Goal: Information Seeking & Learning: Learn about a topic

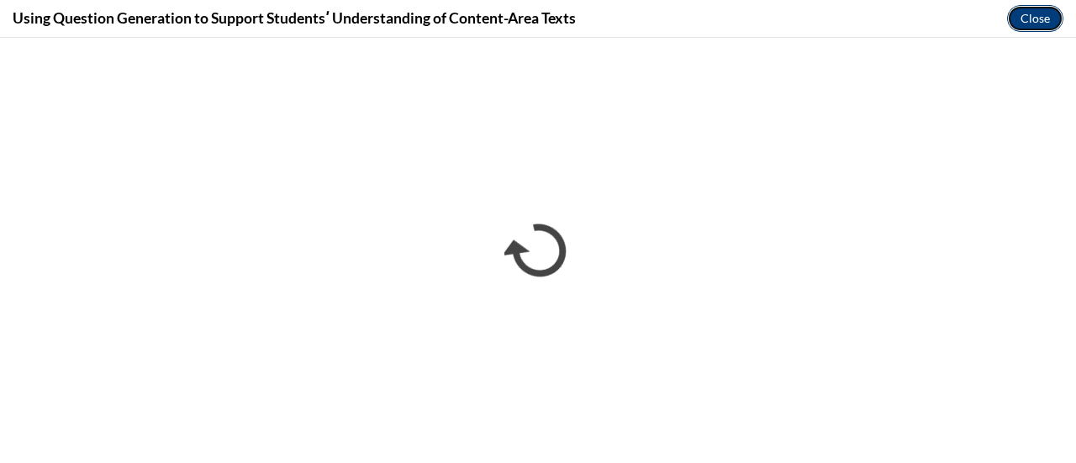
click at [1033, 9] on button "Close" at bounding box center [1035, 18] width 56 height 27
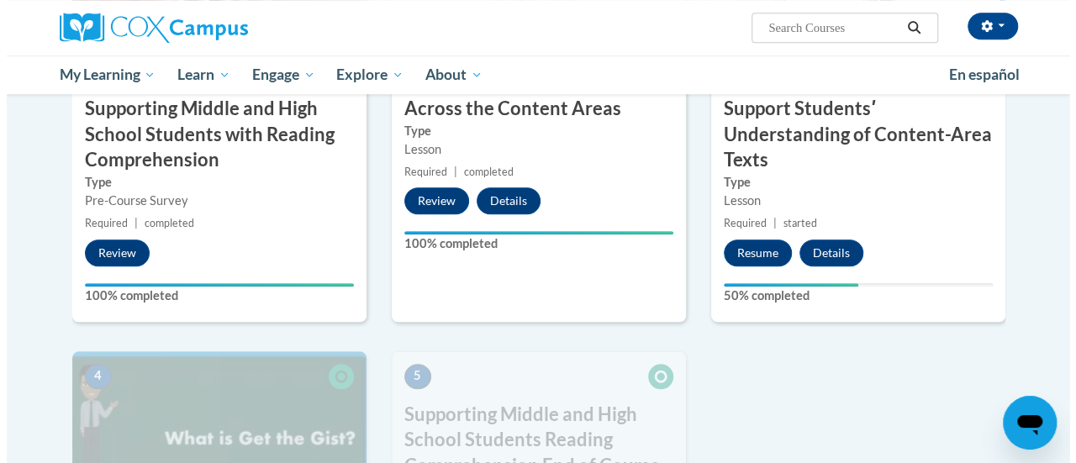
scroll to position [573, 0]
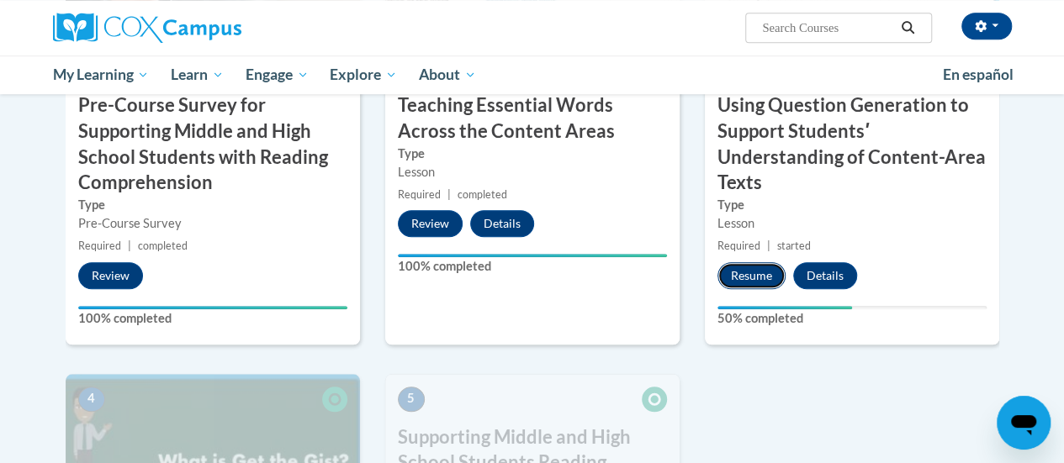
click at [747, 268] on button "Resume" at bounding box center [751, 275] width 68 height 27
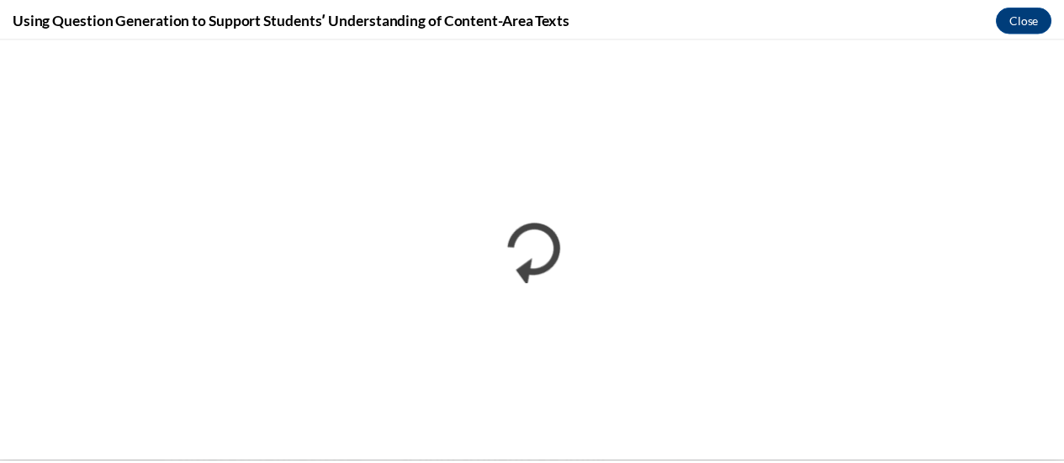
scroll to position [0, 0]
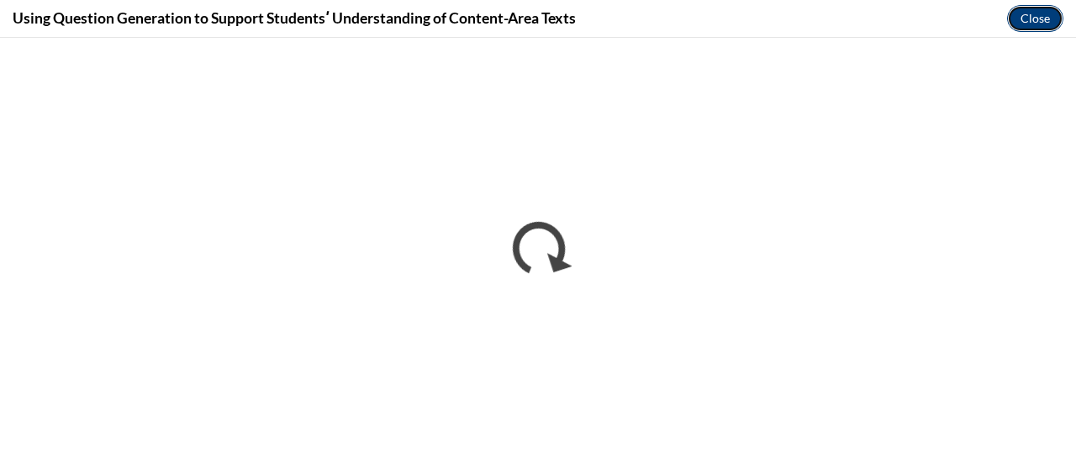
click at [1023, 14] on button "Close" at bounding box center [1035, 18] width 56 height 27
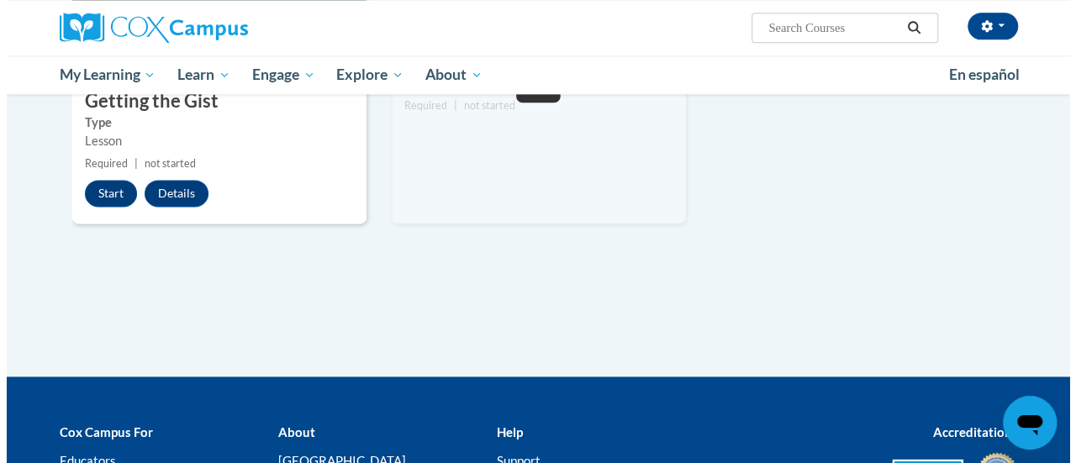
scroll to position [1048, 0]
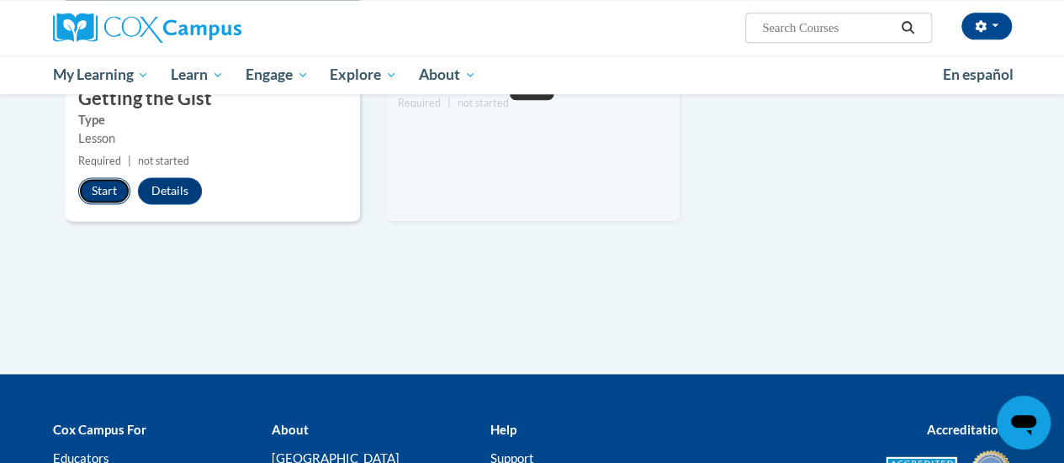
click at [109, 188] on button "Start" at bounding box center [104, 190] width 52 height 27
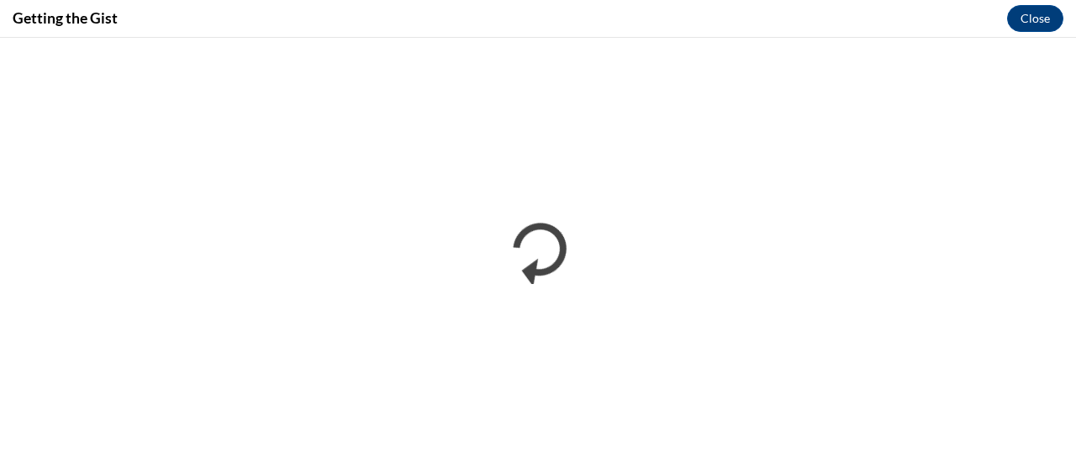
scroll to position [0, 0]
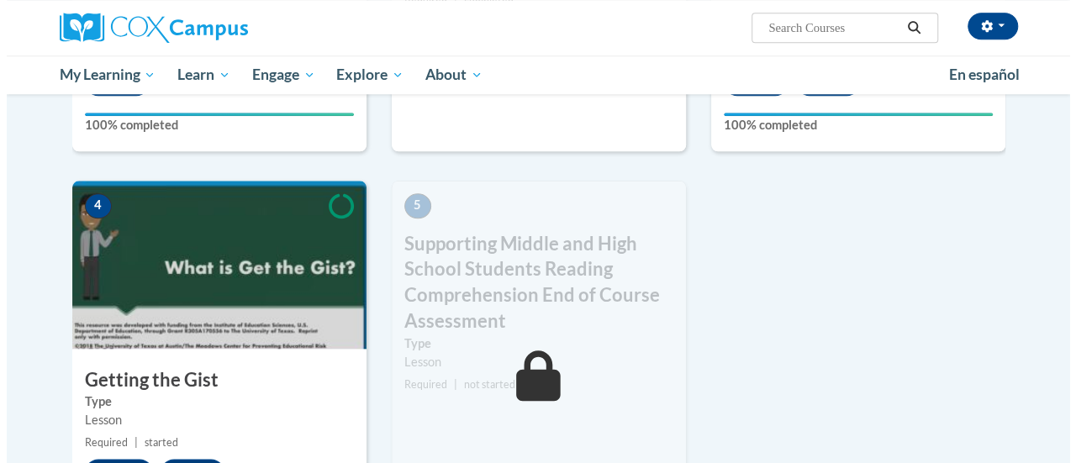
scroll to position [878, 0]
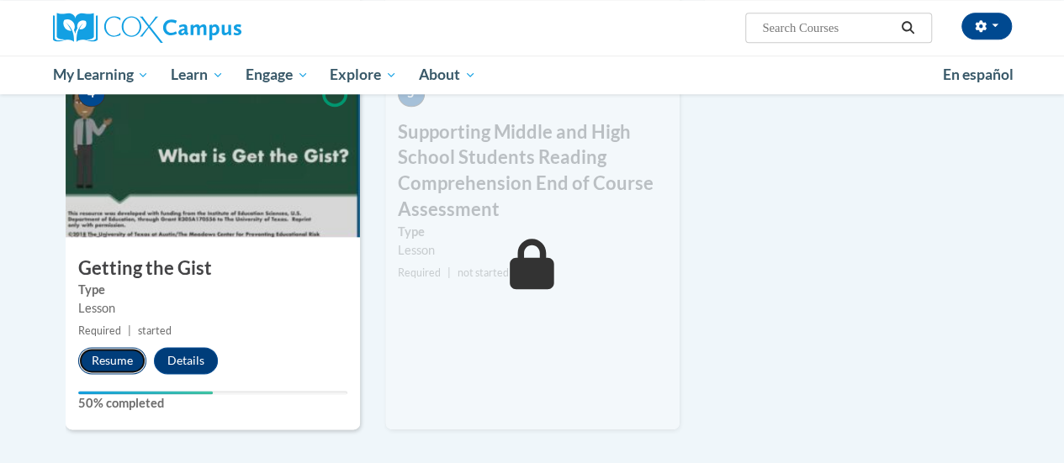
click at [113, 356] on button "Resume" at bounding box center [112, 360] width 68 height 27
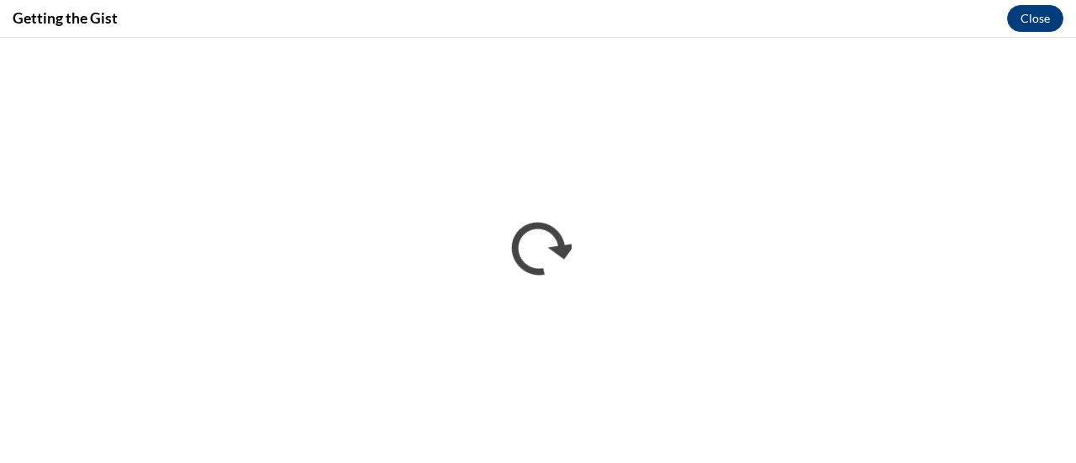
scroll to position [0, 0]
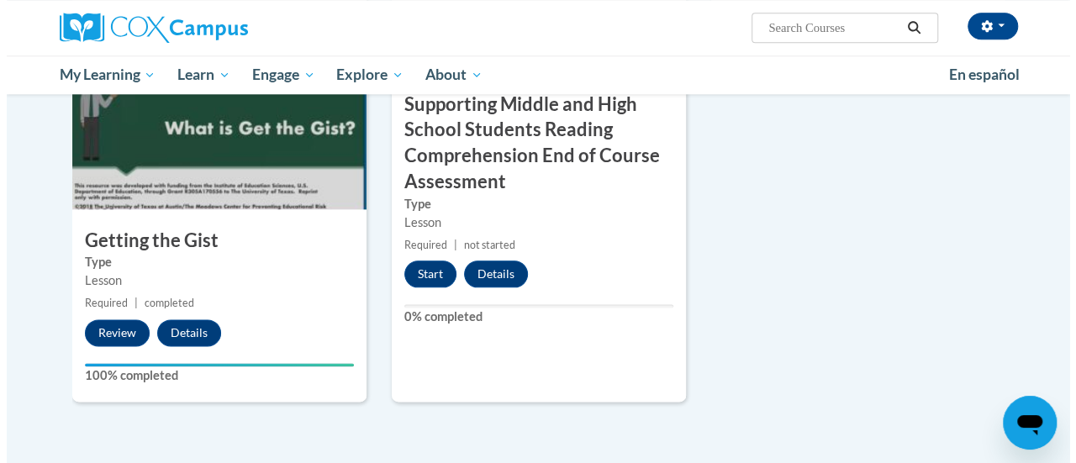
scroll to position [933, 0]
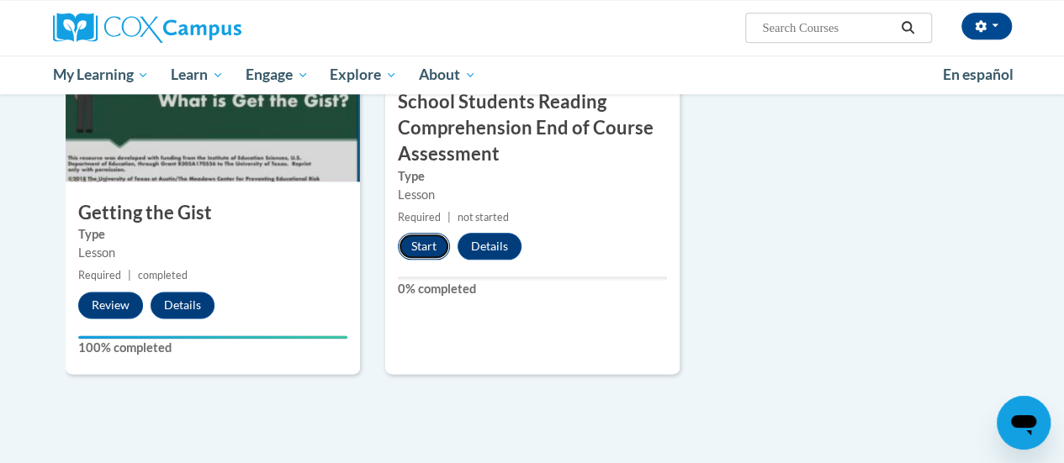
click at [416, 251] on button "Start" at bounding box center [424, 246] width 52 height 27
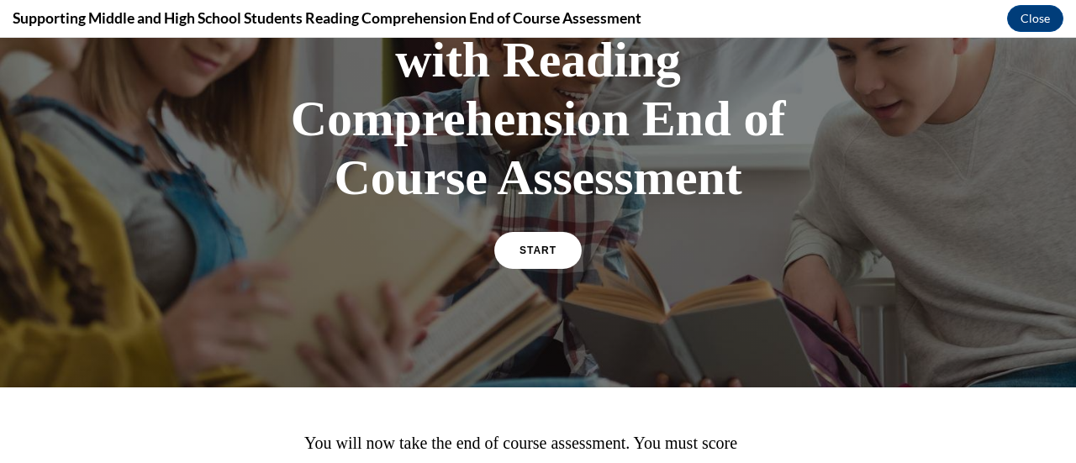
scroll to position [247, 0]
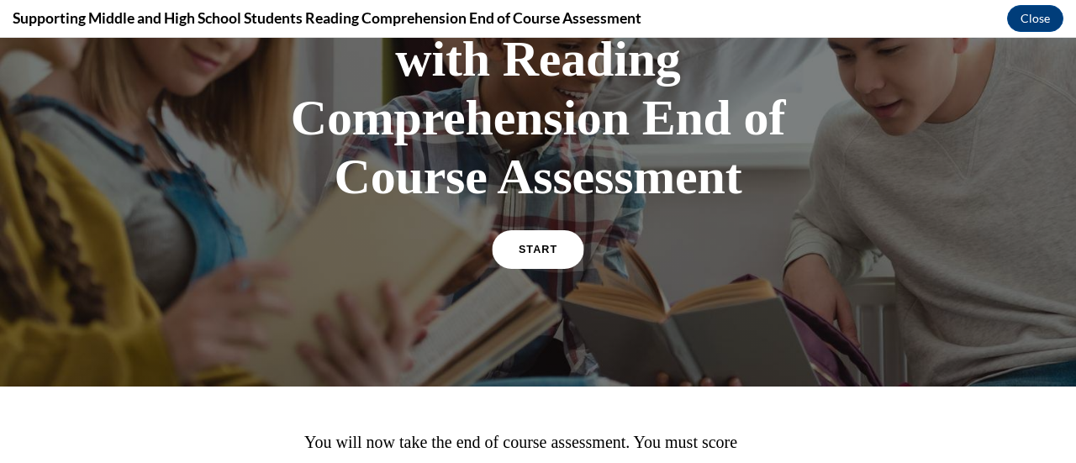
click at [538, 256] on span "START" at bounding box center [538, 250] width 39 height 13
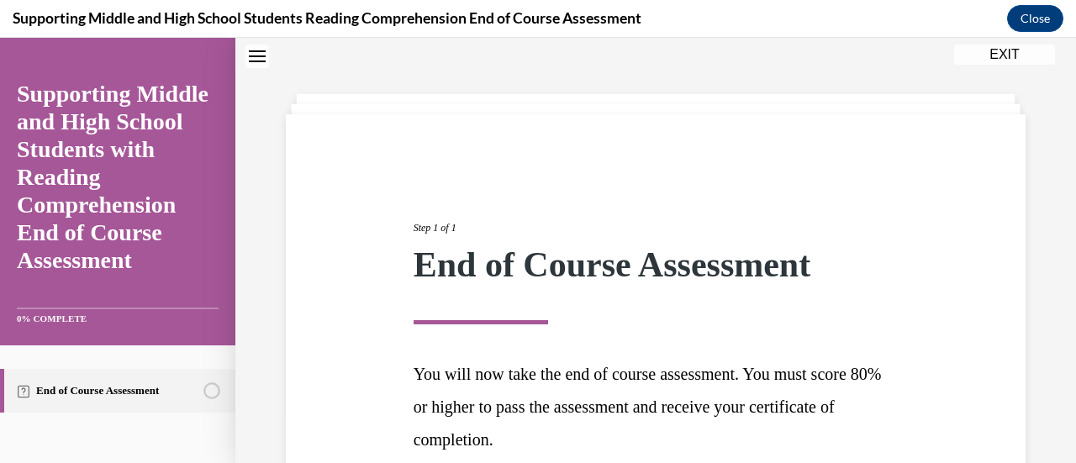
scroll to position [212, 0]
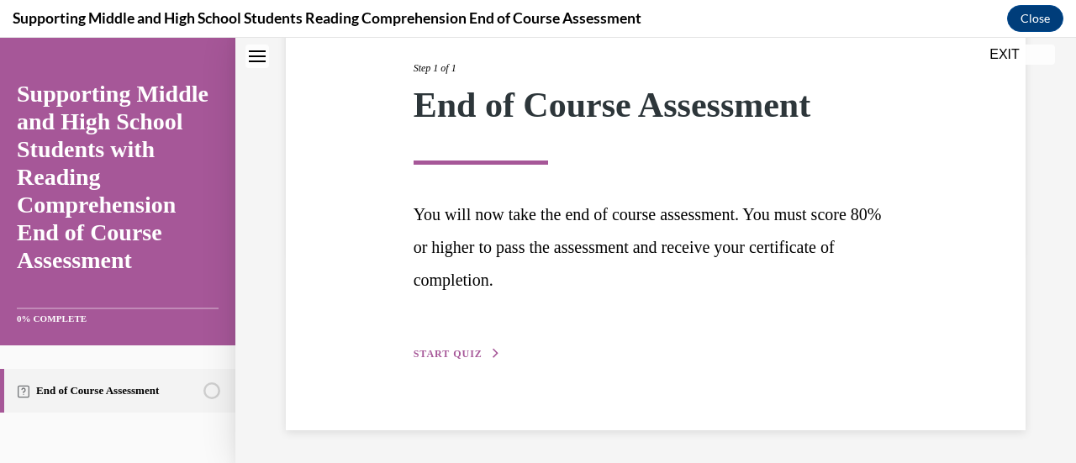
click at [458, 349] on span "START QUIZ" at bounding box center [448, 354] width 69 height 12
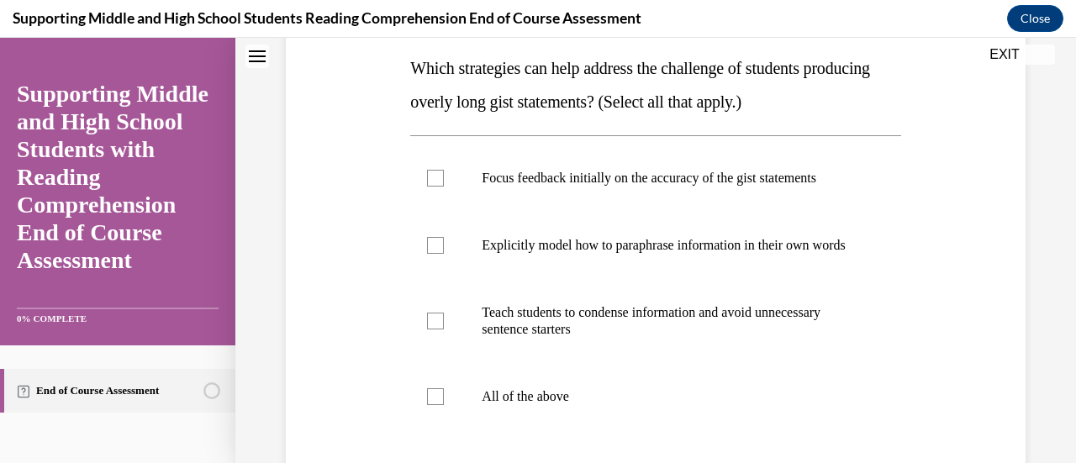
scroll to position [270, 0]
click at [553, 404] on p "All of the above" at bounding box center [670, 396] width 377 height 17
click at [444, 404] on input "All of the above" at bounding box center [435, 396] width 17 height 17
checkbox input "true"
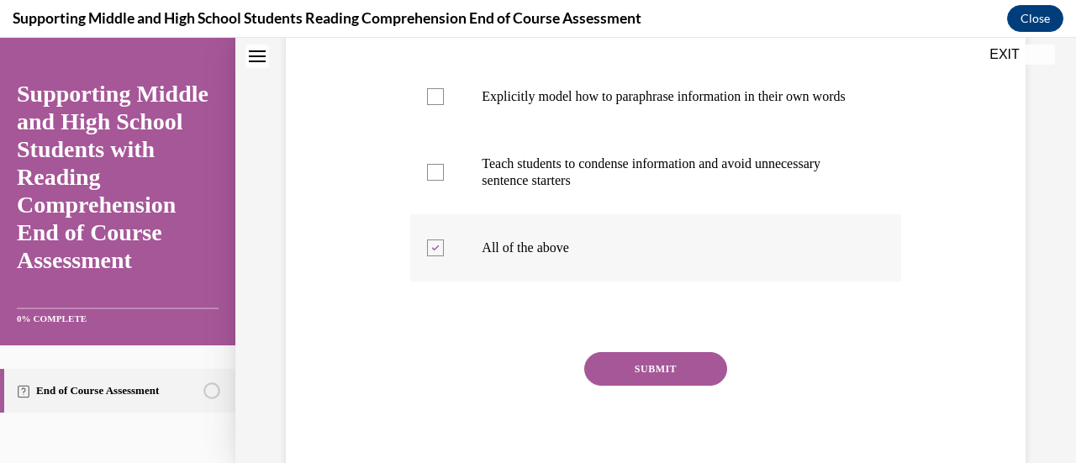
scroll to position [420, 0]
click at [636, 376] on button "SUBMIT" at bounding box center [655, 368] width 143 height 34
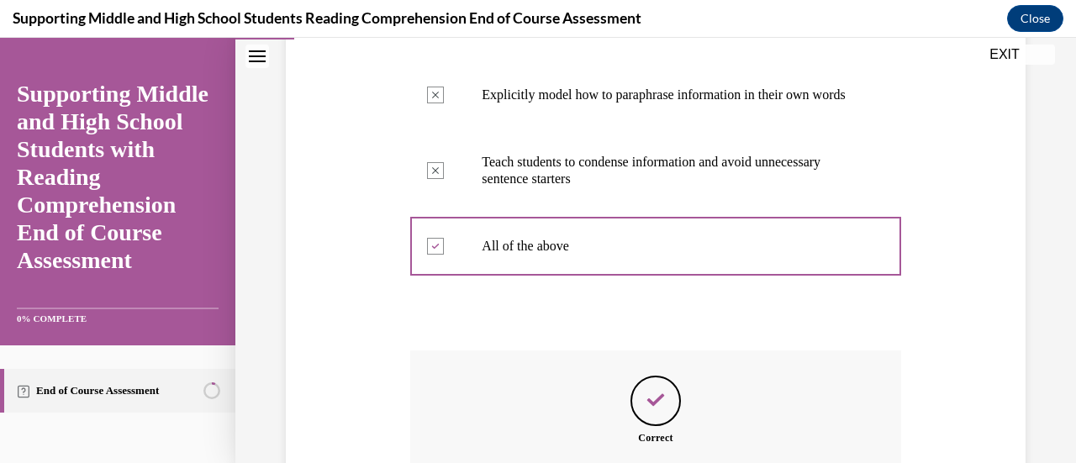
scroll to position [631, 0]
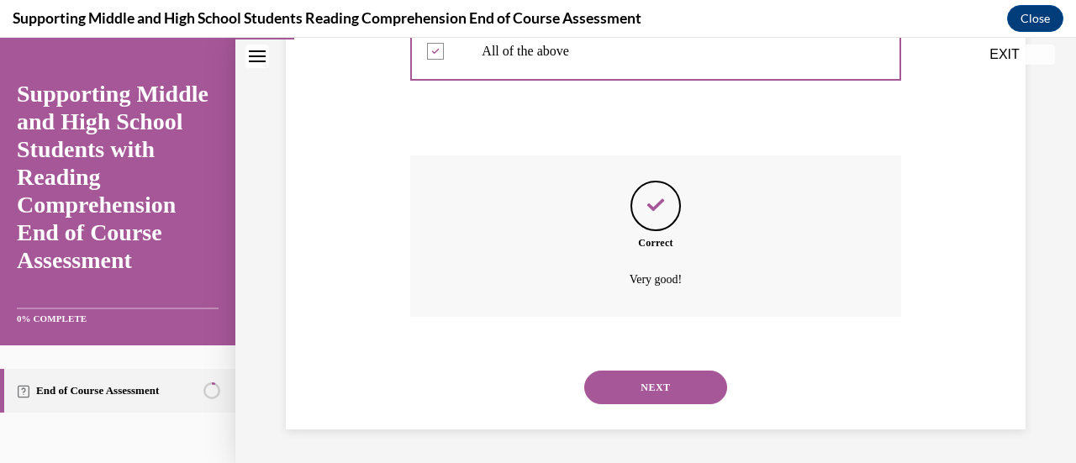
click at [641, 384] on button "NEXT" at bounding box center [655, 388] width 143 height 34
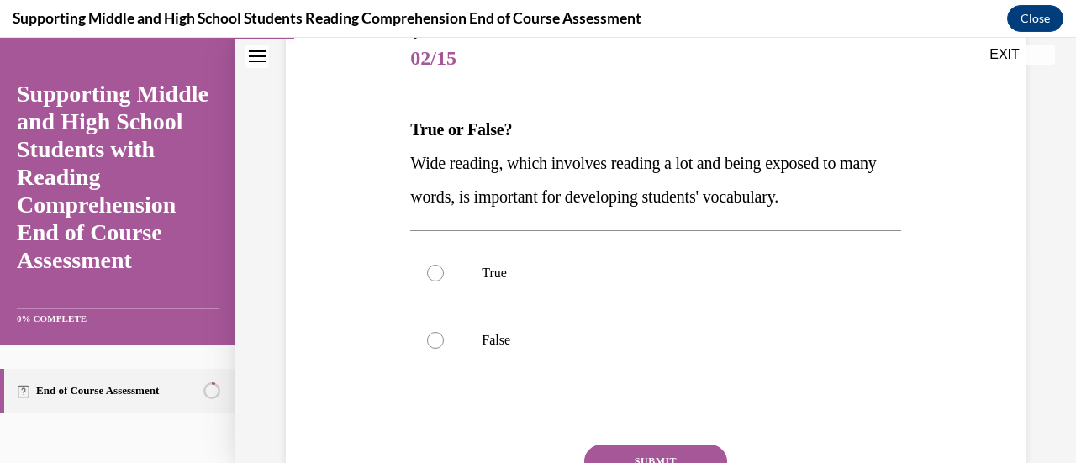
scroll to position [211, 0]
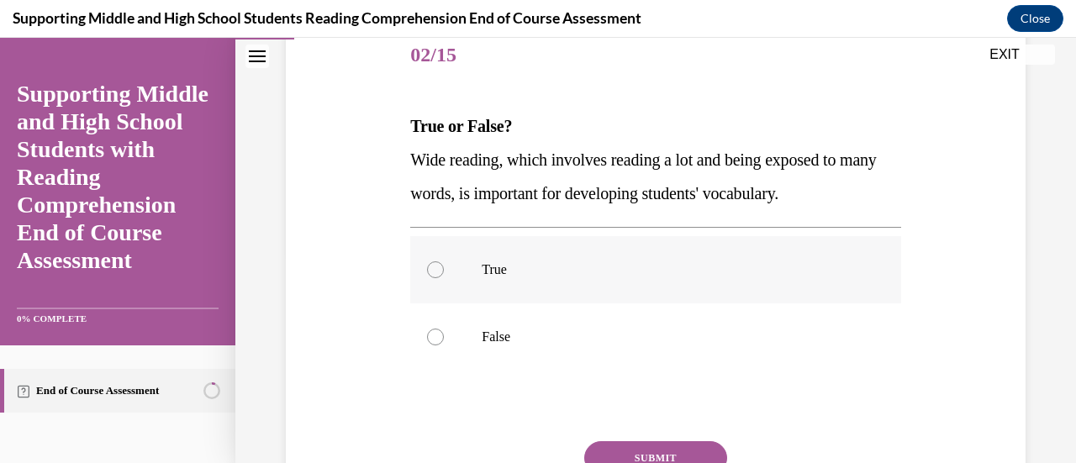
click at [751, 289] on label "True" at bounding box center [655, 269] width 490 height 67
click at [444, 278] on input "True" at bounding box center [435, 270] width 17 height 17
radio input "true"
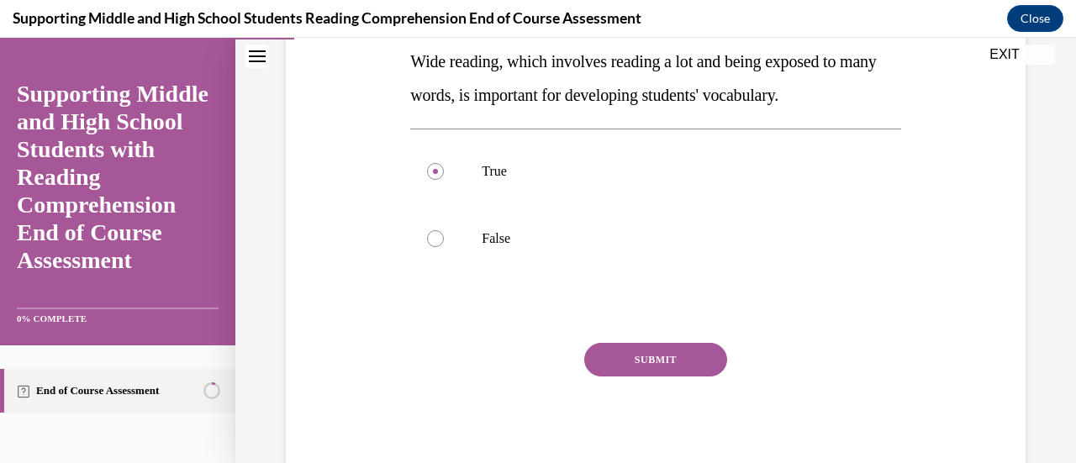
click at [633, 353] on button "SUBMIT" at bounding box center [655, 360] width 143 height 34
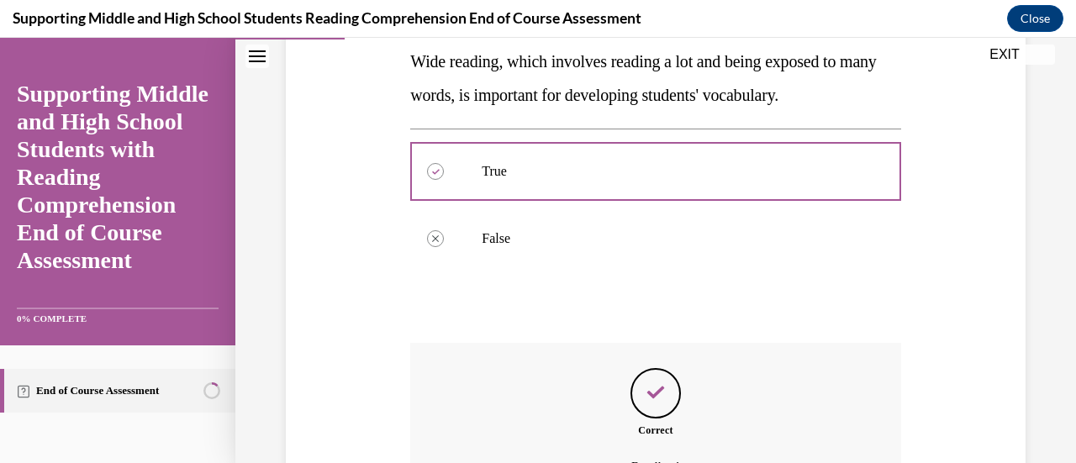
scroll to position [496, 0]
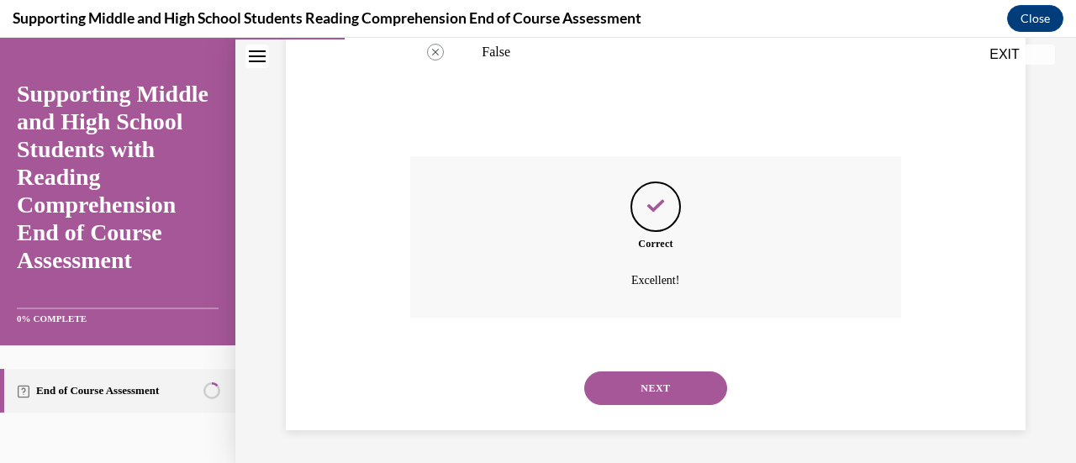
click at [626, 391] on button "NEXT" at bounding box center [655, 389] width 143 height 34
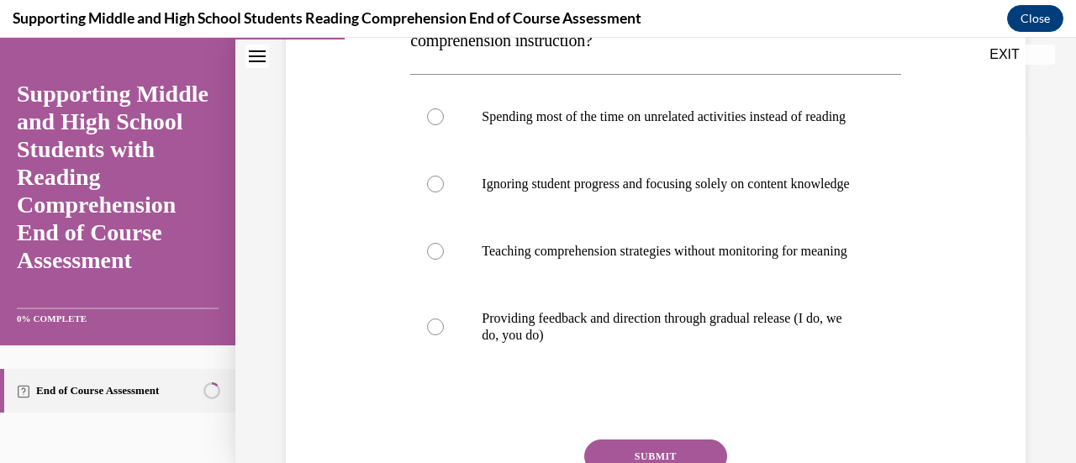
scroll to position [337, 0]
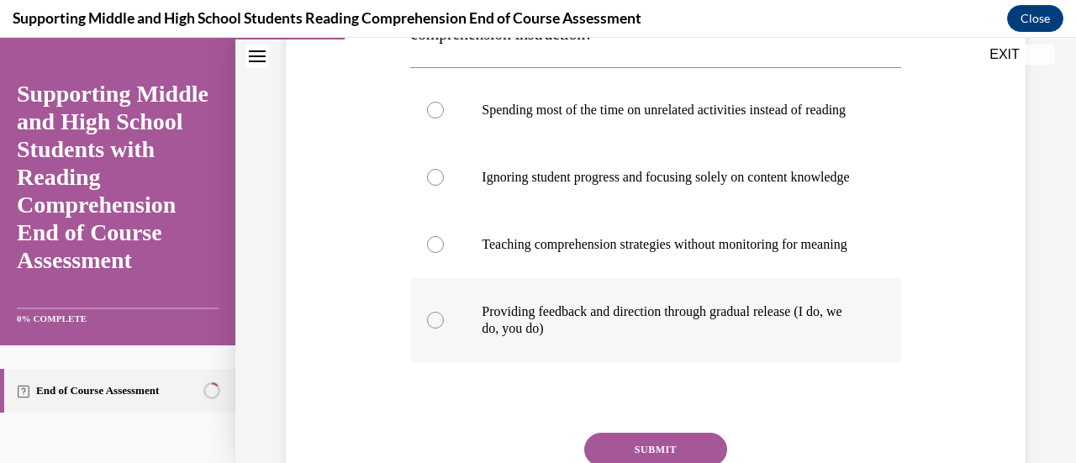
click at [712, 337] on p "Providing feedback and direction through gradual release (I do, we do, you do)" at bounding box center [670, 321] width 377 height 34
click at [444, 329] on input "Providing feedback and direction through gradual release (I do, we do, you do)" at bounding box center [435, 320] width 17 height 17
radio input "true"
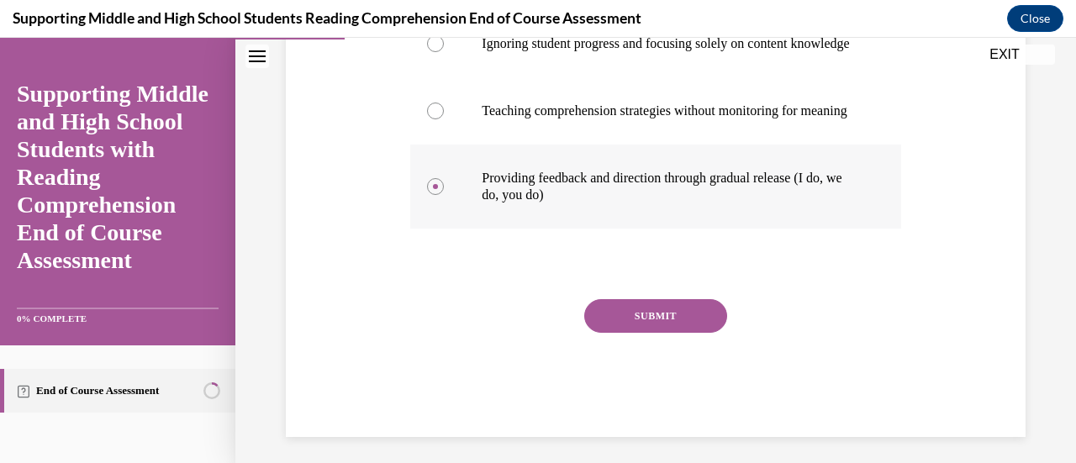
scroll to position [472, 0]
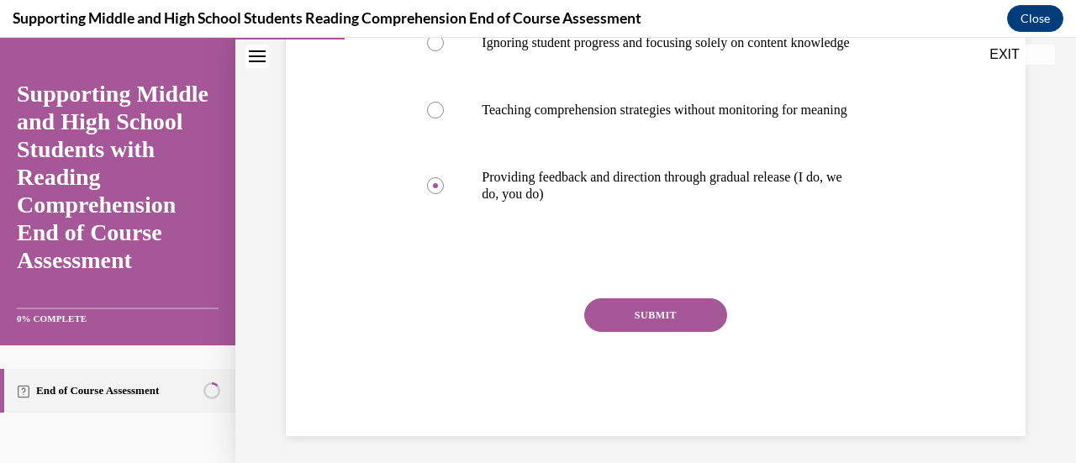
click at [665, 332] on button "SUBMIT" at bounding box center [655, 316] width 143 height 34
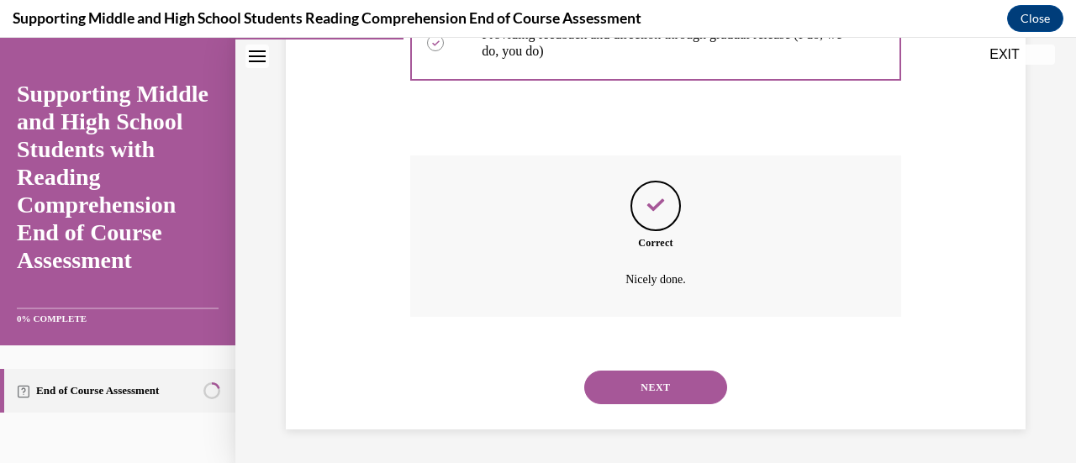
scroll to position [664, 0]
click at [646, 391] on button "NEXT" at bounding box center [655, 388] width 143 height 34
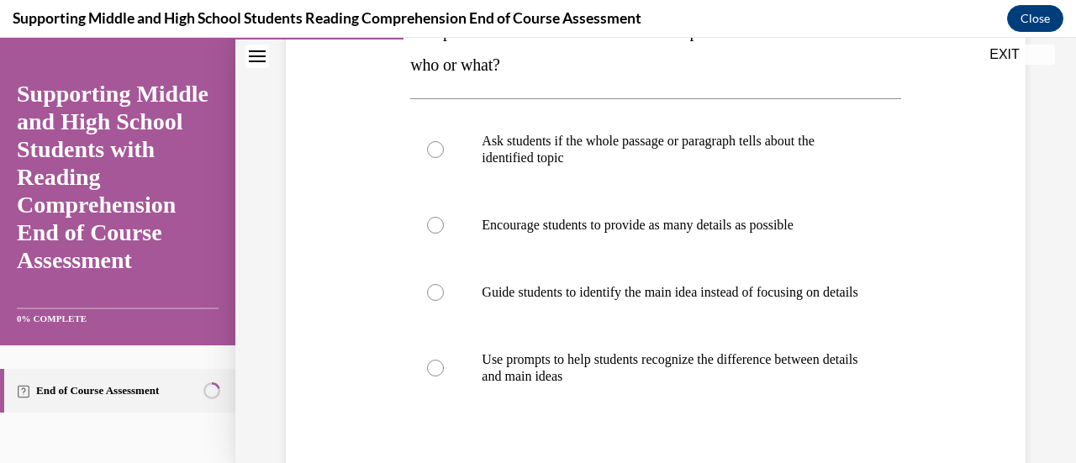
scroll to position [341, 0]
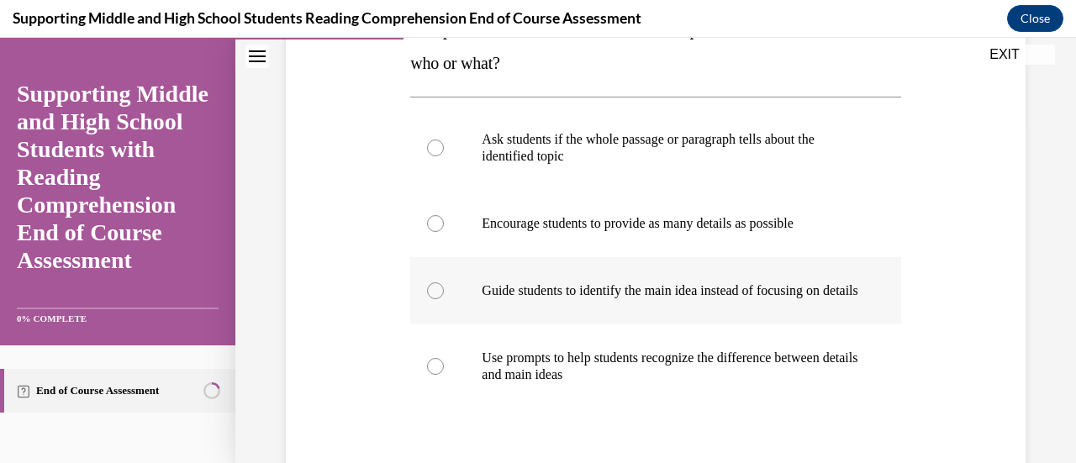
click at [617, 297] on p "Guide students to identify the main idea instead of focusing on details" at bounding box center [670, 291] width 377 height 17
click at [444, 297] on input "Guide students to identify the main idea instead of focusing on details" at bounding box center [435, 291] width 17 height 17
radio input "true"
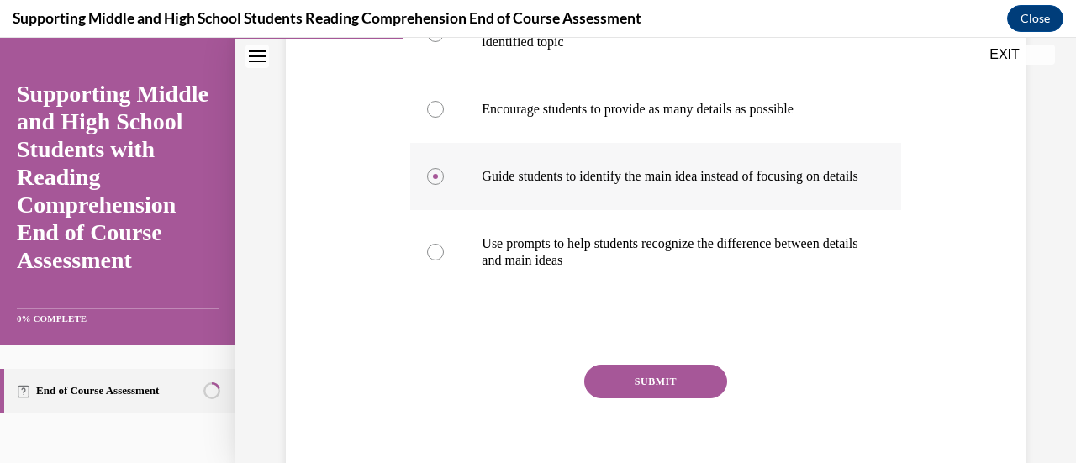
scroll to position [462, 0]
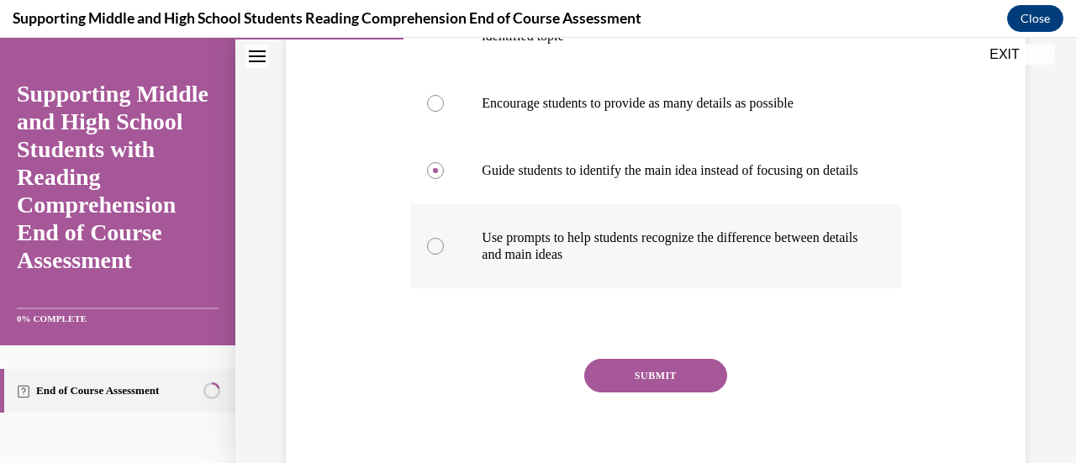
click at [570, 263] on p "Use prompts to help students recognize the difference between details and main …" at bounding box center [670, 247] width 377 height 34
click at [444, 255] on input "Use prompts to help students recognize the difference between details and main …" at bounding box center [435, 246] width 17 height 17
radio input "true"
click at [636, 381] on button "SUBMIT" at bounding box center [655, 376] width 143 height 34
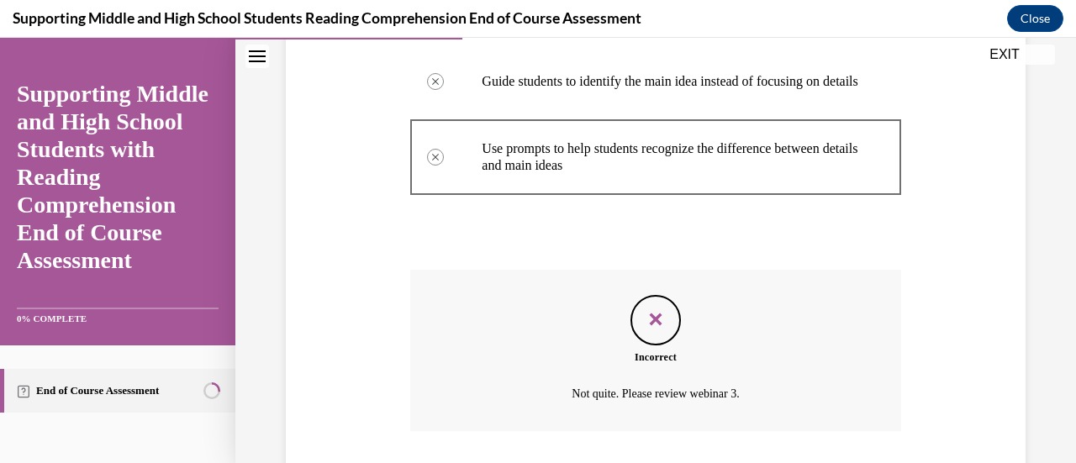
scroll to position [681, 0]
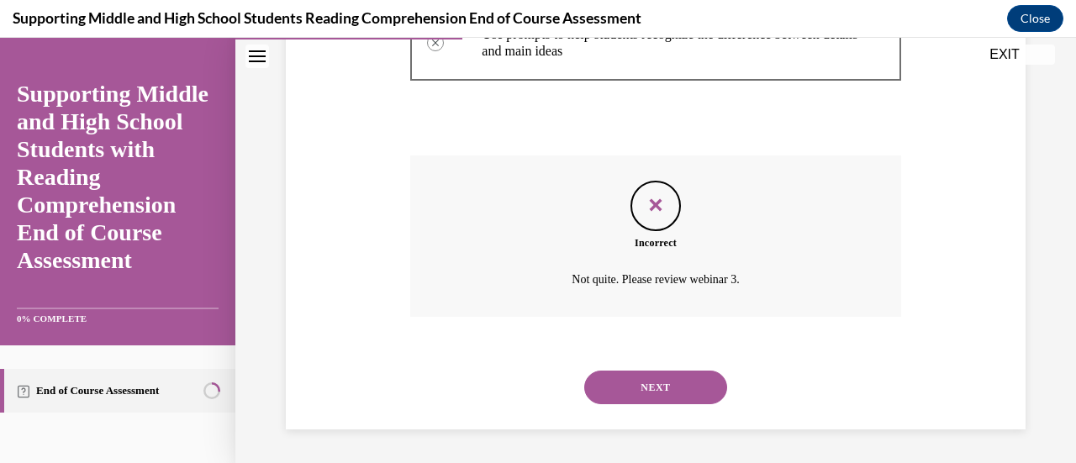
click at [623, 386] on button "NEXT" at bounding box center [655, 388] width 143 height 34
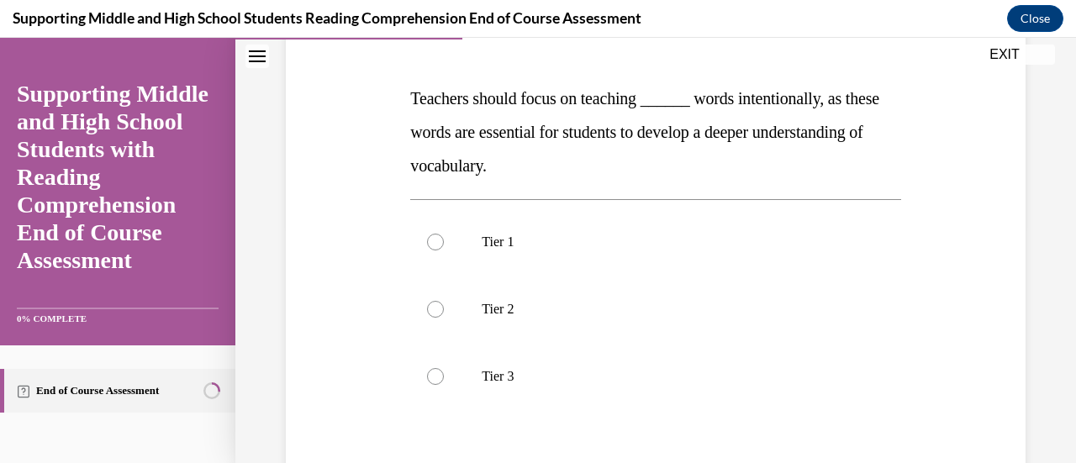
scroll to position [246, 0]
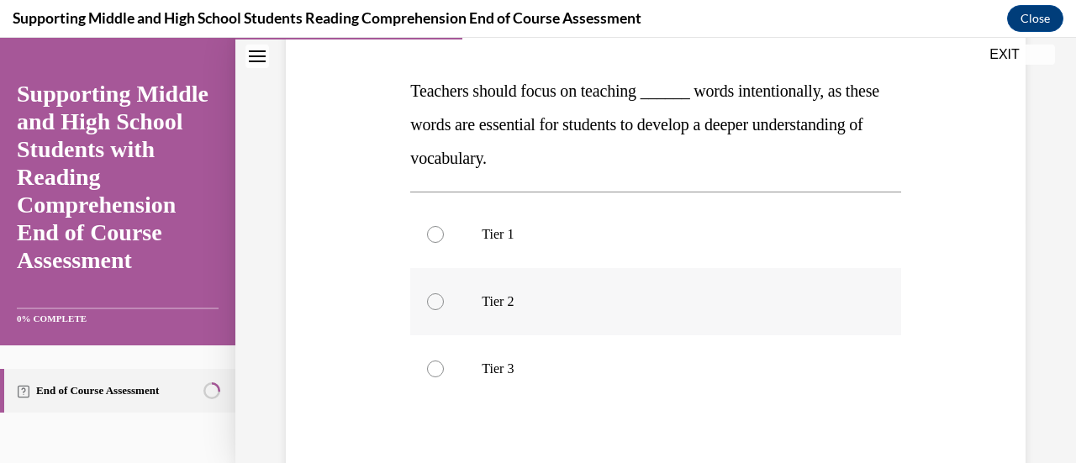
click at [579, 309] on p "Tier 2" at bounding box center [670, 301] width 377 height 17
click at [444, 309] on input "Tier 2" at bounding box center [435, 301] width 17 height 17
radio input "true"
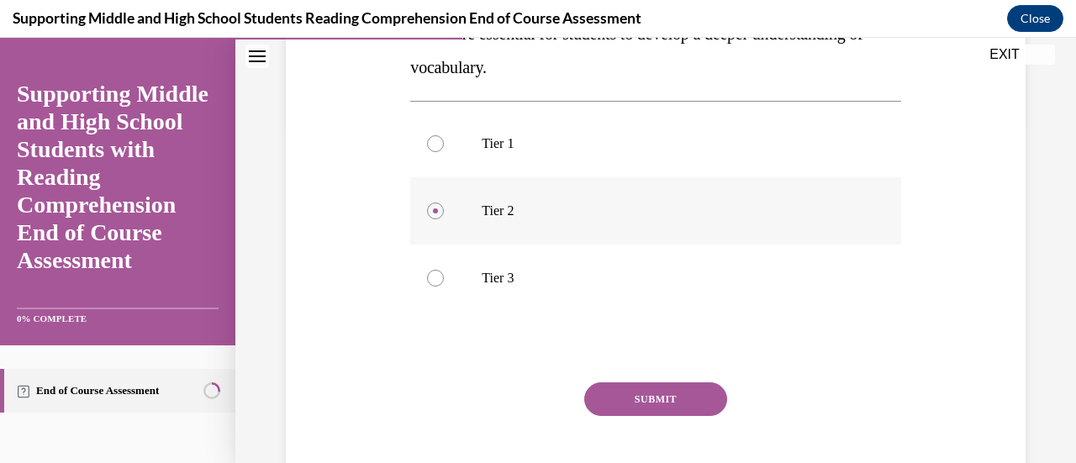
scroll to position [345, 0]
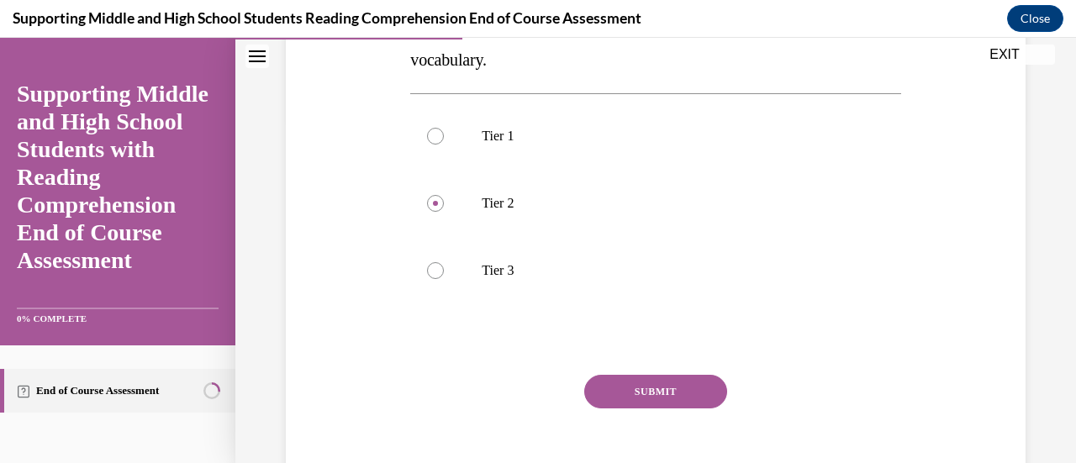
click at [651, 392] on button "SUBMIT" at bounding box center [655, 392] width 143 height 34
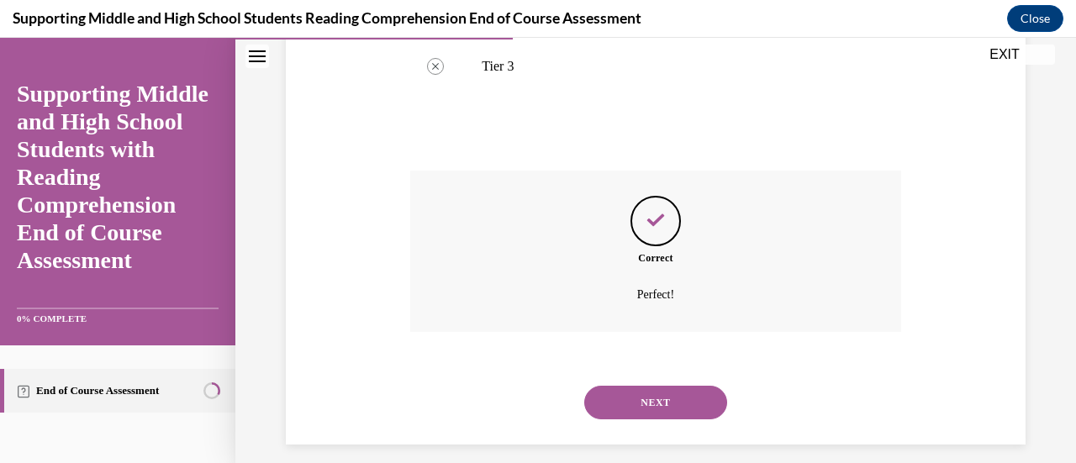
click at [651, 392] on button "NEXT" at bounding box center [655, 403] width 143 height 34
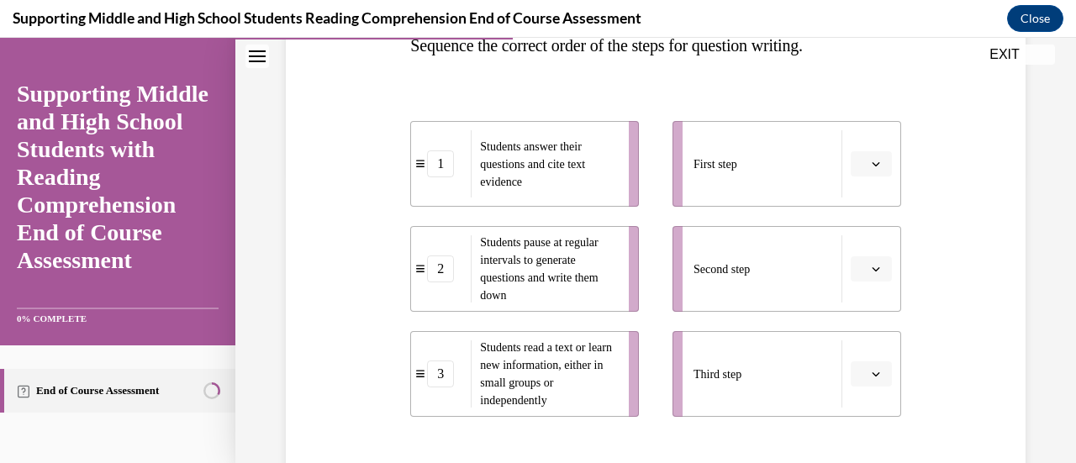
scroll to position [293, 0]
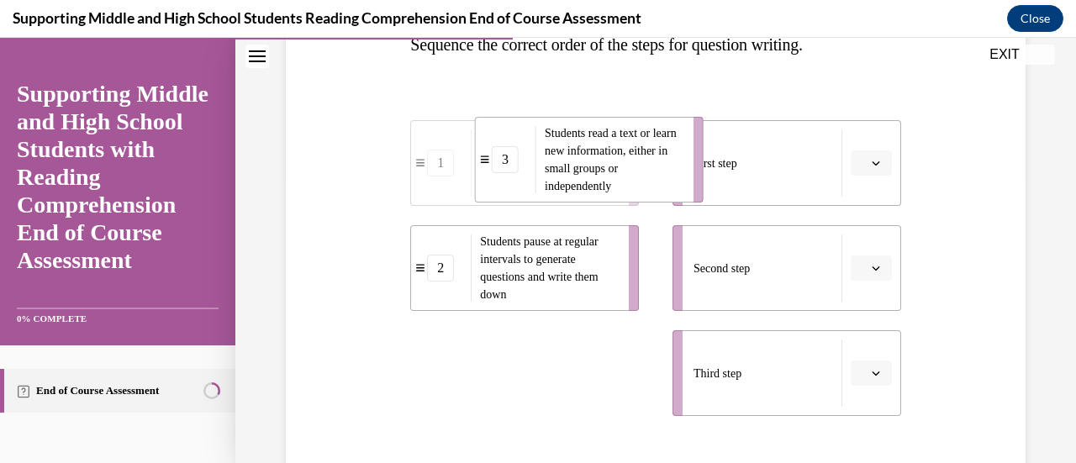
drag, startPoint x: 599, startPoint y: 376, endPoint x: 663, endPoint y: 164, distance: 221.6
click at [663, 164] on span "Students read a text or learn new information, either in small groups or indepe…" at bounding box center [611, 160] width 132 height 66
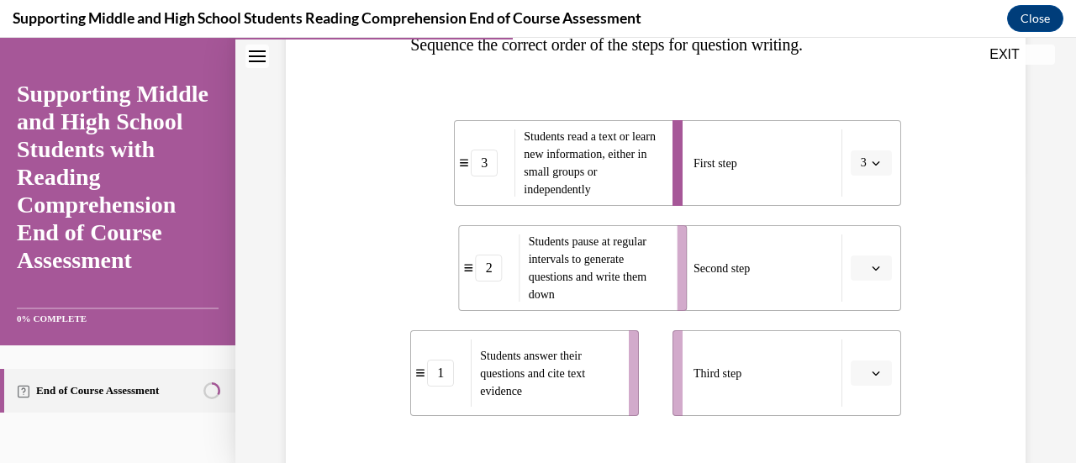
drag, startPoint x: 589, startPoint y: 263, endPoint x: 637, endPoint y: 263, distance: 47.9
click at [637, 263] on span "Students pause at regular intervals to generate questions and write them down" at bounding box center [598, 268] width 138 height 71
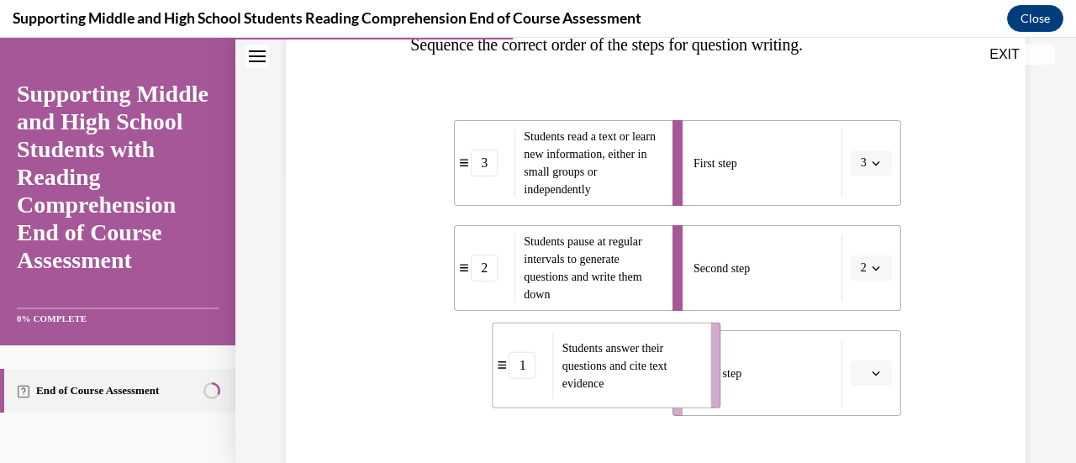
drag, startPoint x: 565, startPoint y: 375, endPoint x: 647, endPoint y: 367, distance: 82.8
click at [647, 367] on span "Students answer their questions and cite text evidence" at bounding box center [615, 365] width 105 height 48
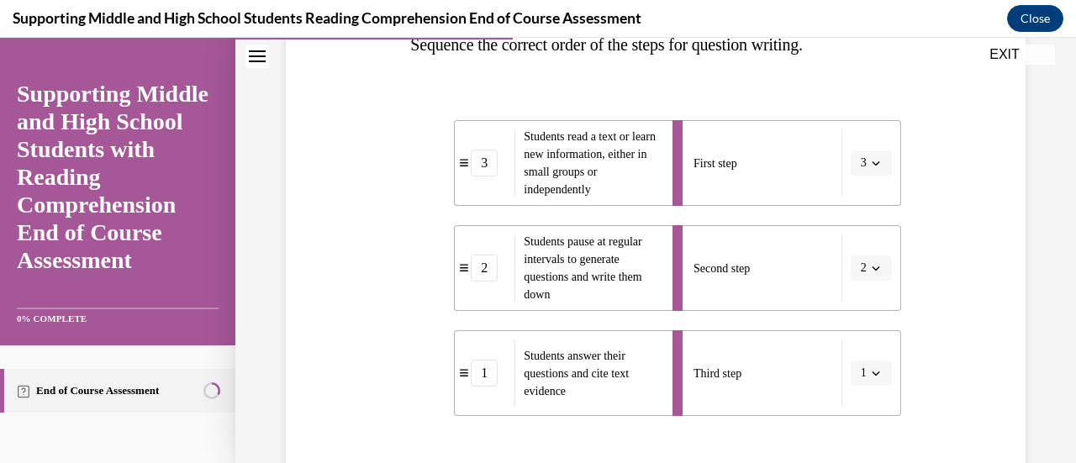
scroll to position [436, 0]
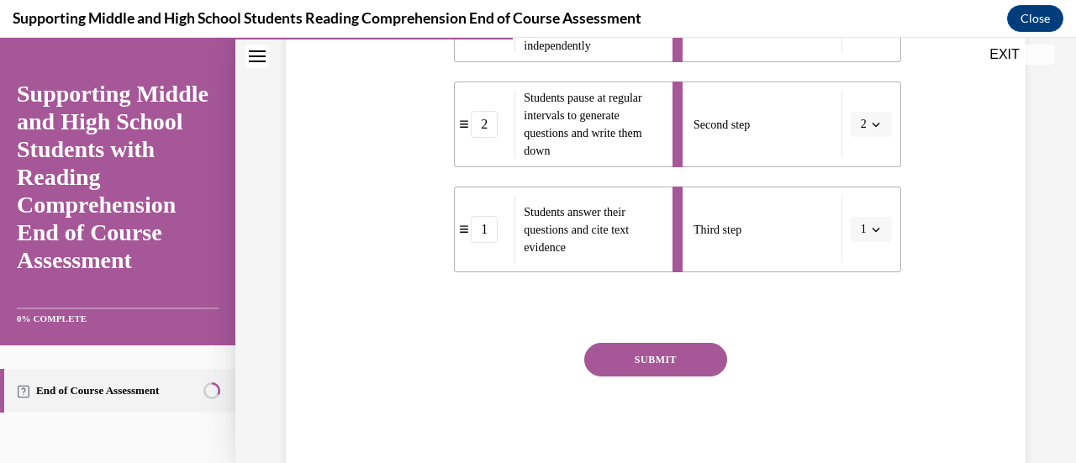
click at [646, 366] on button "SUBMIT" at bounding box center [655, 360] width 143 height 34
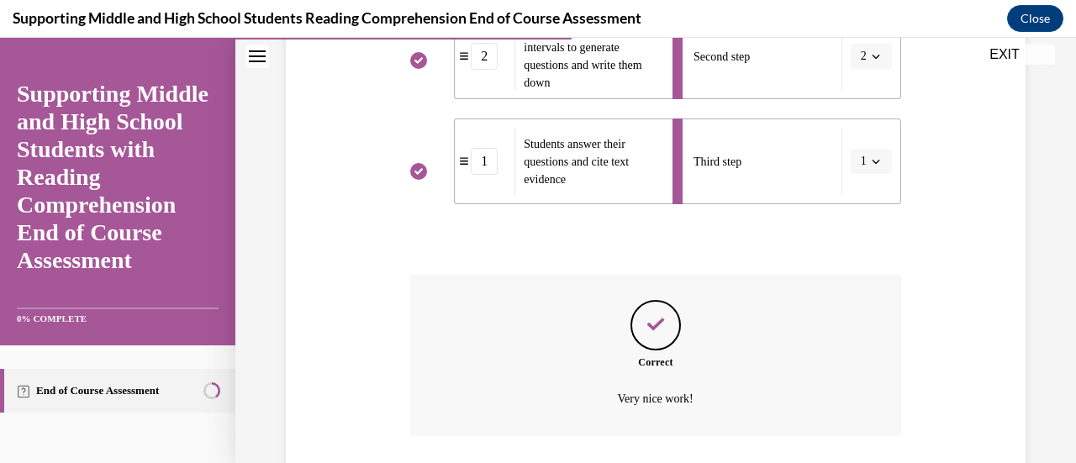
scroll to position [623, 0]
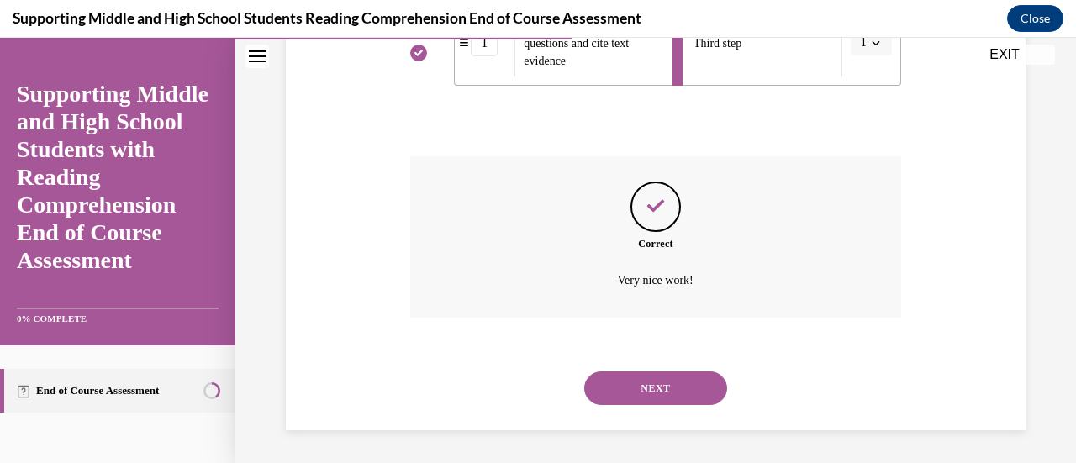
click at [641, 396] on button "NEXT" at bounding box center [655, 389] width 143 height 34
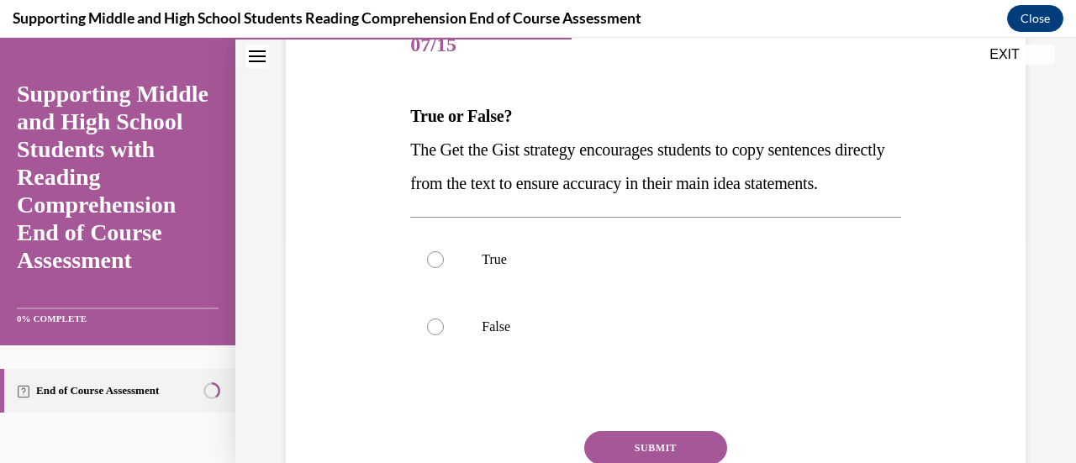
scroll to position [229, 0]
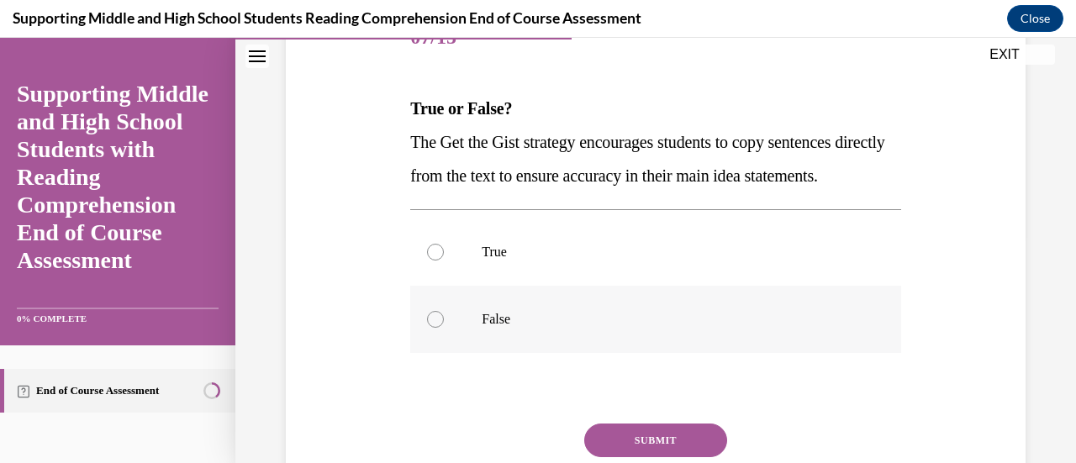
click at [545, 341] on label "False" at bounding box center [655, 319] width 490 height 67
click at [444, 328] on input "False" at bounding box center [435, 319] width 17 height 17
radio input "true"
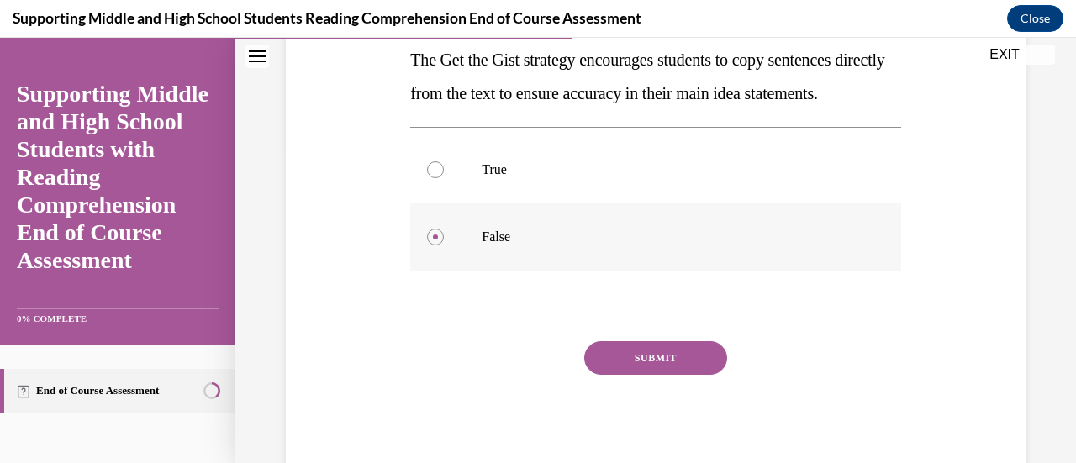
scroll to position [321, 0]
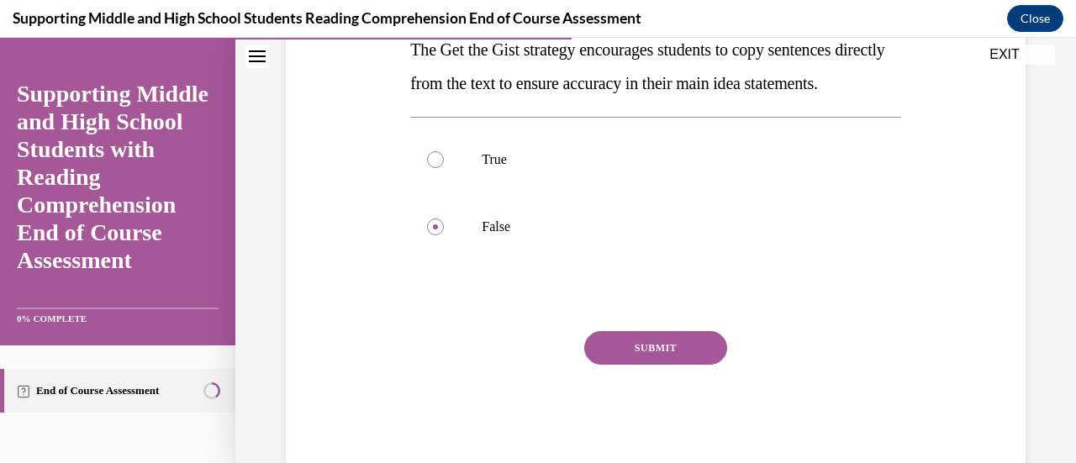
click at [638, 365] on button "SUBMIT" at bounding box center [655, 348] width 143 height 34
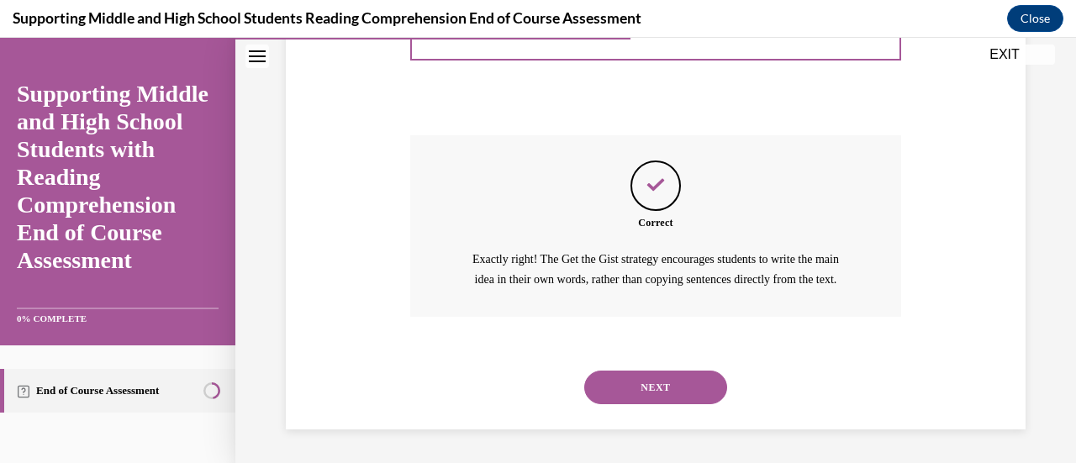
click at [661, 371] on button "NEXT" at bounding box center [655, 388] width 143 height 34
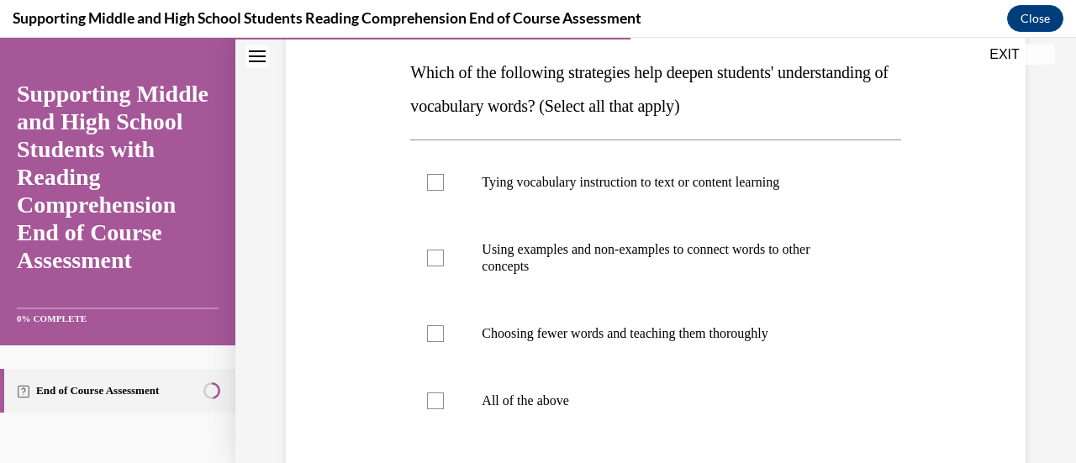
scroll to position [277, 0]
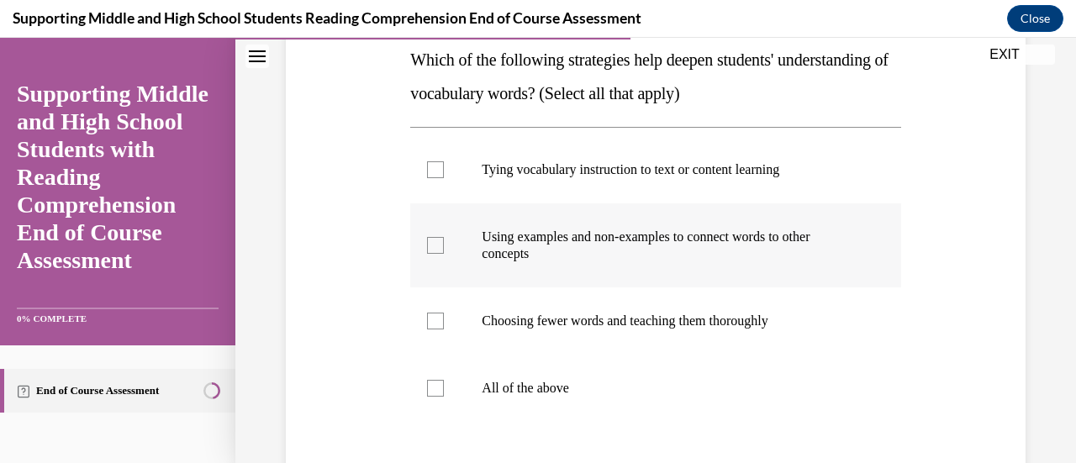
drag, startPoint x: 594, startPoint y: 240, endPoint x: 438, endPoint y: 241, distance: 155.6
click at [438, 241] on div at bounding box center [435, 245] width 17 height 17
click at [438, 241] on input "Using examples and non-examples to connect words to other concepts" at bounding box center [435, 245] width 17 height 17
checkbox input "true"
click at [439, 370] on label "All of the above" at bounding box center [655, 388] width 490 height 67
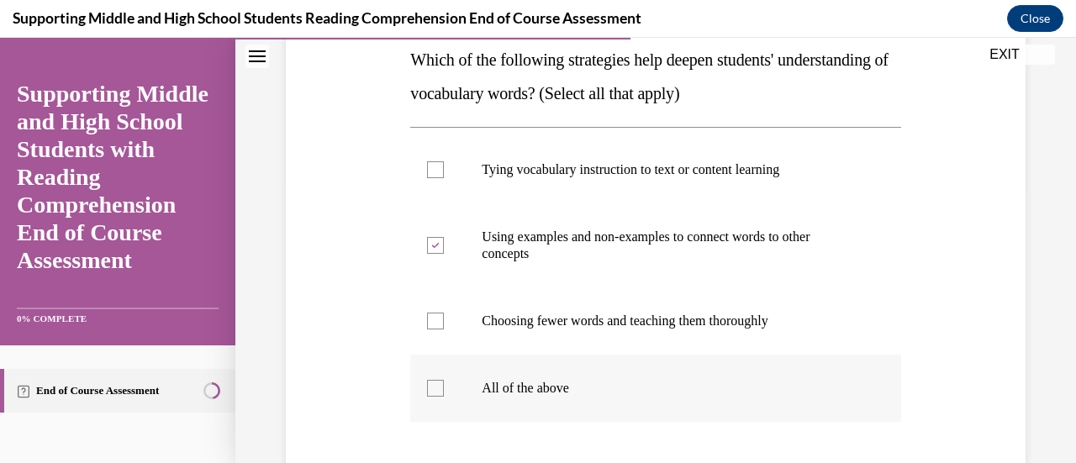
click at [439, 380] on input "All of the above" at bounding box center [435, 388] width 17 height 17
checkbox input "true"
click at [434, 243] on icon at bounding box center [436, 246] width 8 height 6
click at [434, 242] on input "Using examples and non-examples to connect words to other concepts" at bounding box center [435, 245] width 17 height 17
checkbox input "false"
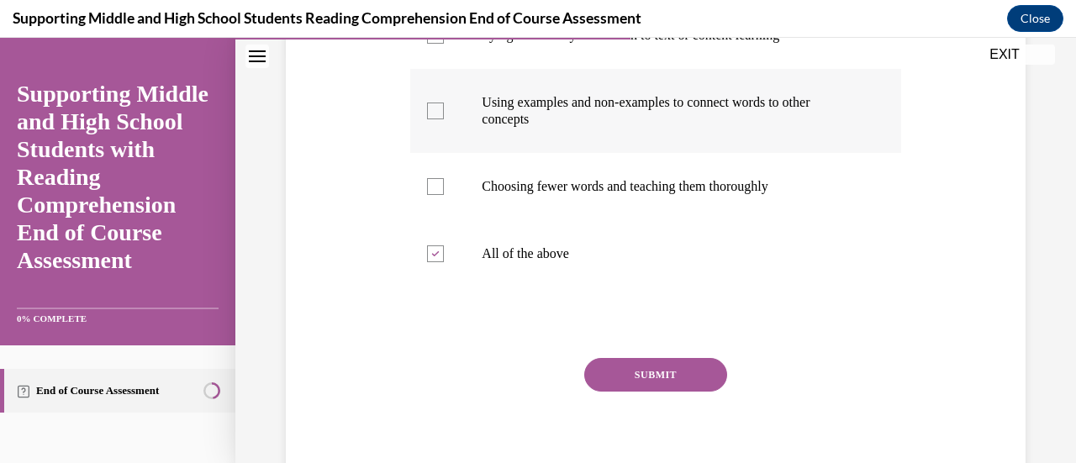
scroll to position [414, 0]
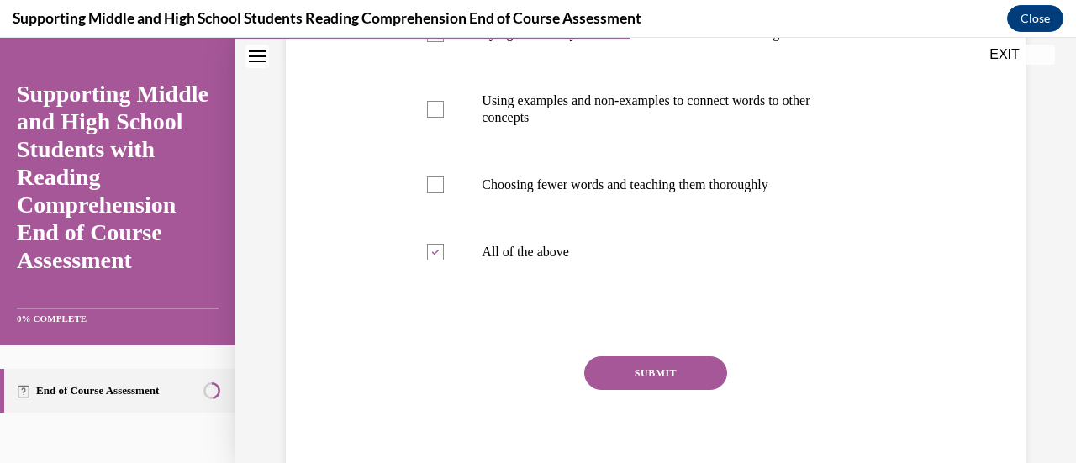
click at [632, 371] on button "SUBMIT" at bounding box center [655, 374] width 143 height 34
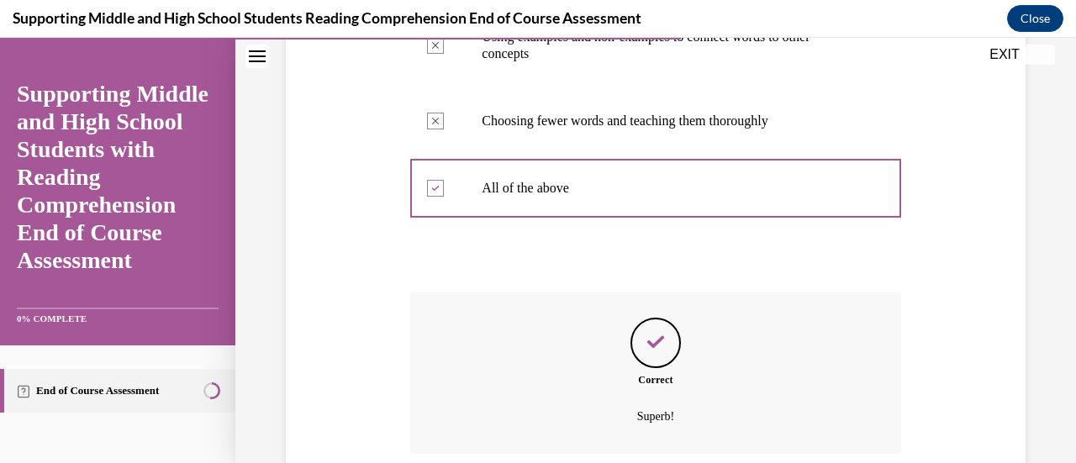
scroll to position [614, 0]
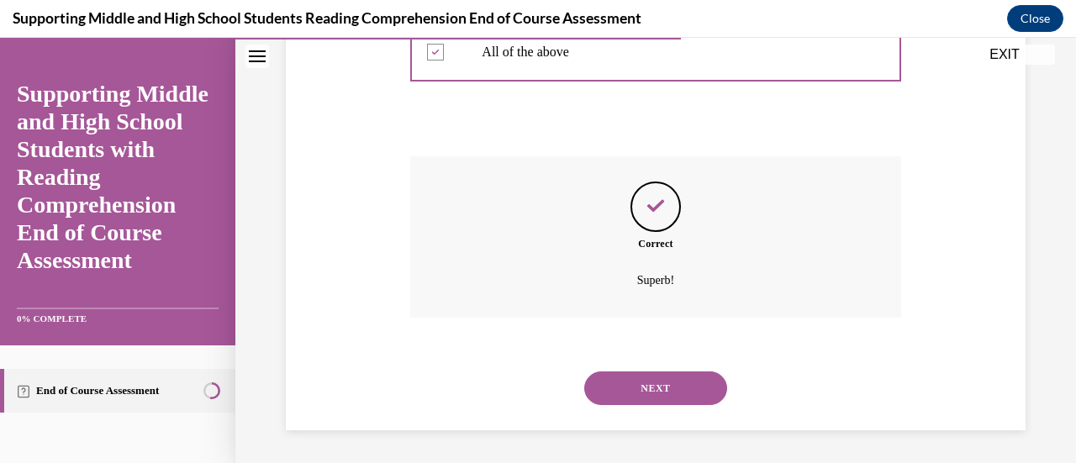
click at [642, 383] on button "NEXT" at bounding box center [655, 389] width 143 height 34
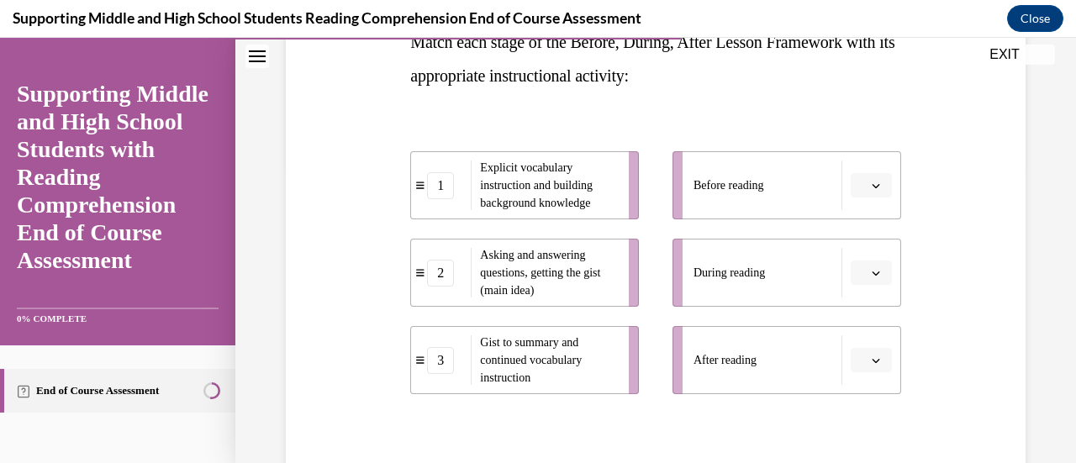
scroll to position [296, 0]
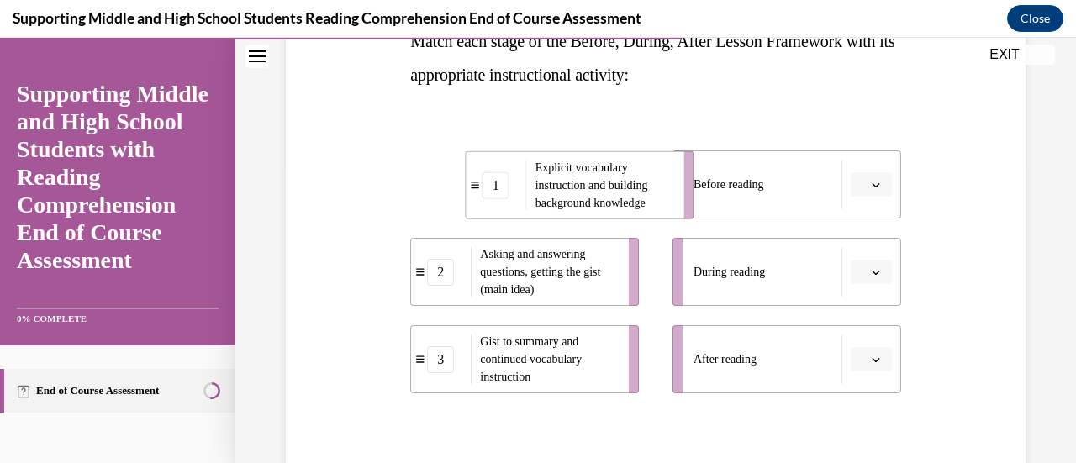
drag, startPoint x: 576, startPoint y: 188, endPoint x: 629, endPoint y: 191, distance: 53.0
click at [629, 191] on span "Explicit vocabulary instruction and building background knowledge" at bounding box center [592, 185] width 113 height 48
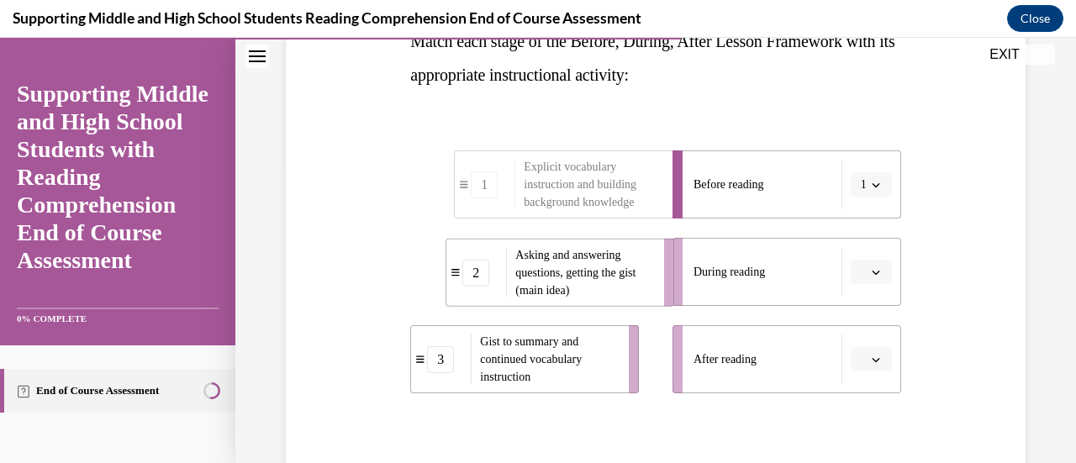
drag, startPoint x: 573, startPoint y: 277, endPoint x: 609, endPoint y: 277, distance: 35.3
click at [609, 277] on span "Asking and answering questions, getting the gist (main idea)" at bounding box center [575, 273] width 120 height 48
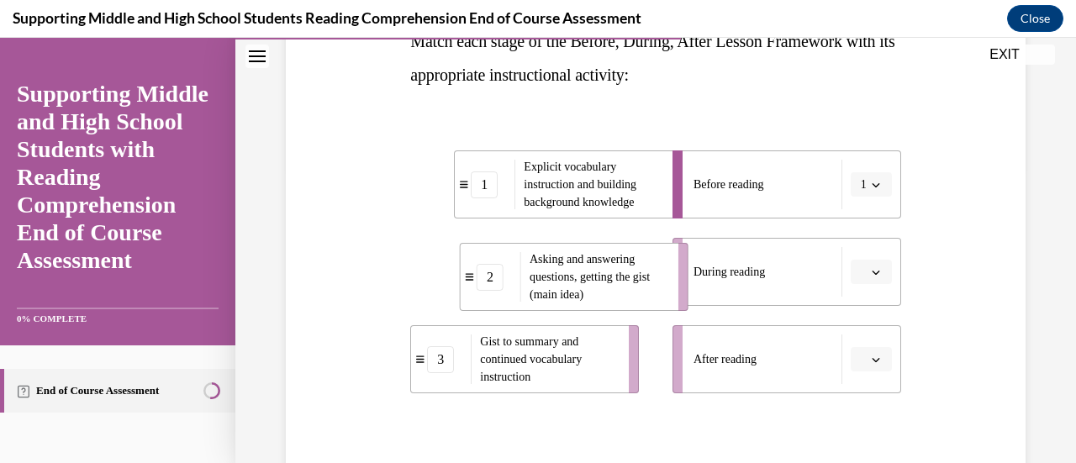
drag, startPoint x: 568, startPoint y: 302, endPoint x: 616, endPoint y: 309, distance: 48.4
click at [616, 309] on li "2 Asking and answering questions, getting the gist (main idea)" at bounding box center [574, 277] width 229 height 68
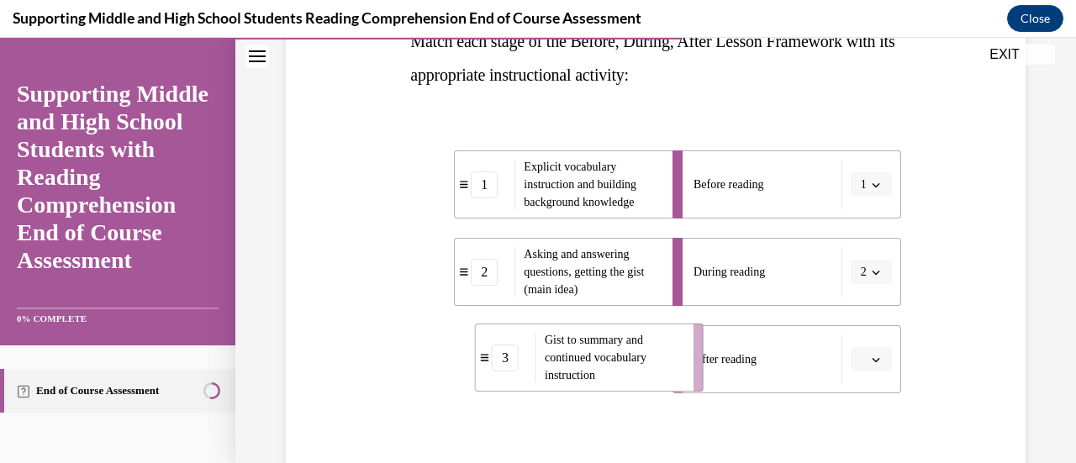
drag, startPoint x: 575, startPoint y: 371, endPoint x: 640, endPoint y: 369, distance: 64.8
click at [640, 369] on span "Gist to summary and continued vocabulary instruction" at bounding box center [614, 357] width 138 height 53
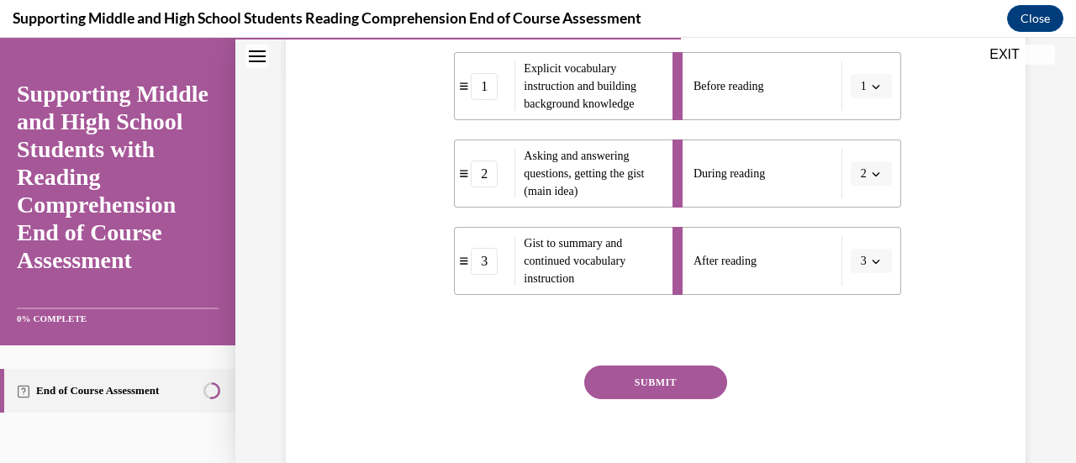
scroll to position [417, 0]
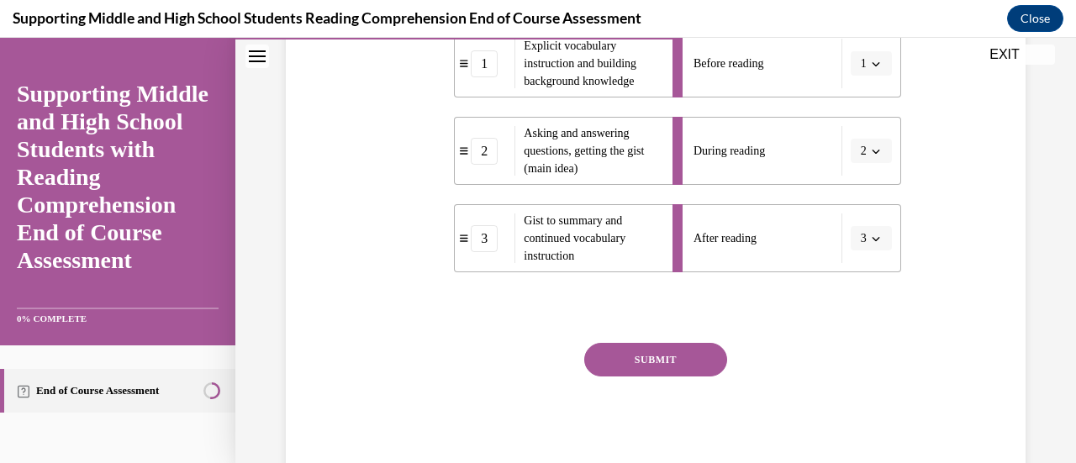
click at [643, 361] on button "SUBMIT" at bounding box center [655, 360] width 143 height 34
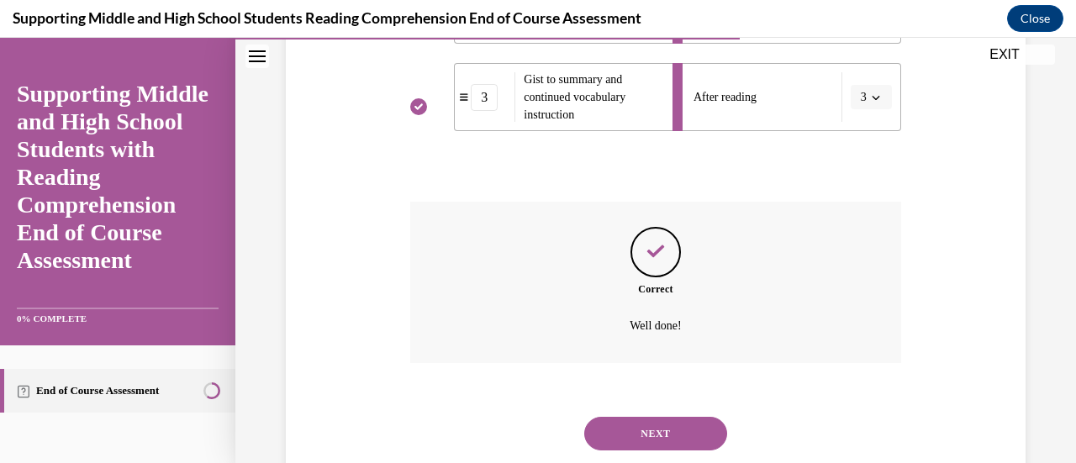
scroll to position [604, 0]
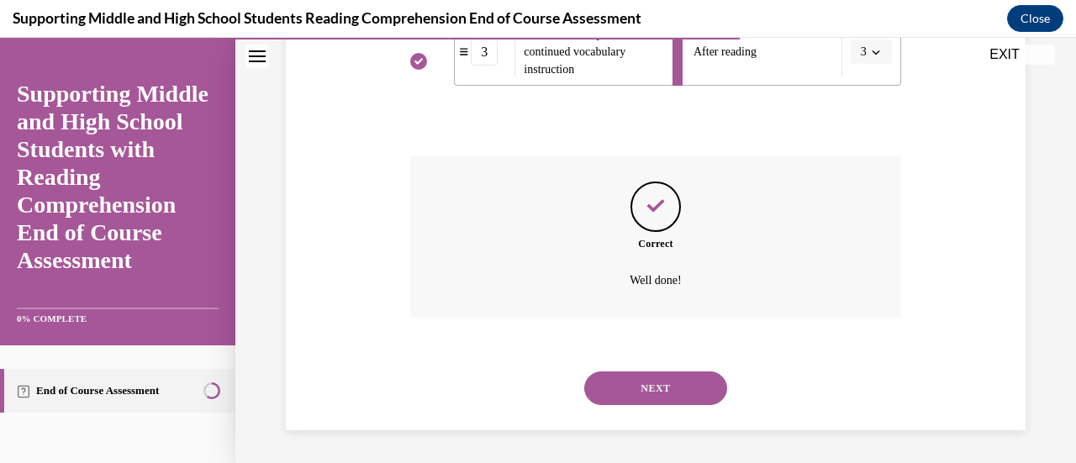
click at [642, 383] on button "NEXT" at bounding box center [655, 389] width 143 height 34
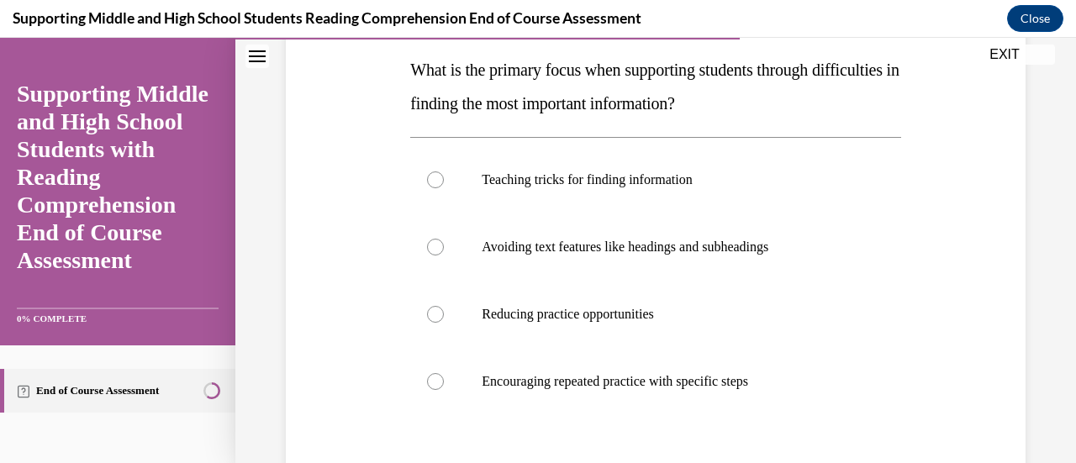
scroll to position [264, 0]
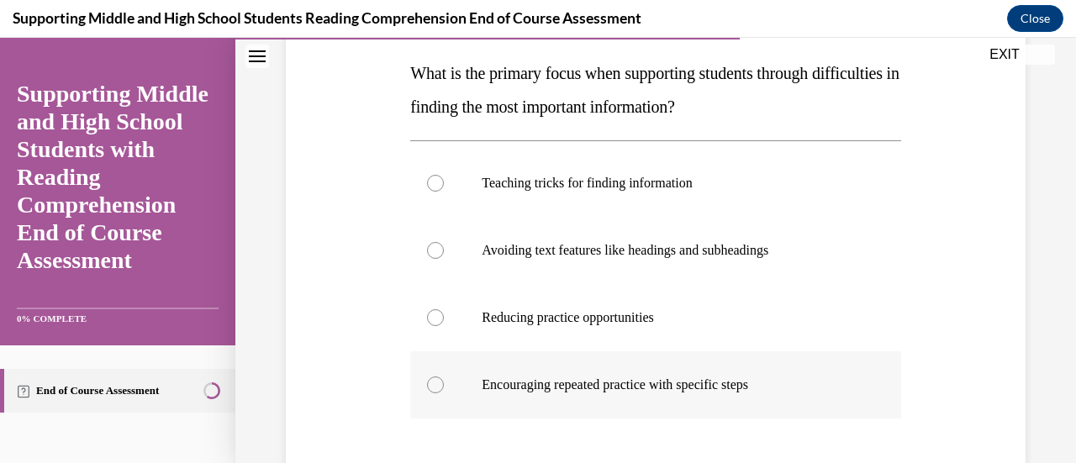
click at [589, 393] on label "Encouraging repeated practice with specific steps" at bounding box center [655, 384] width 490 height 67
click at [444, 393] on input "Encouraging repeated practice with specific steps" at bounding box center [435, 385] width 17 height 17
radio input "true"
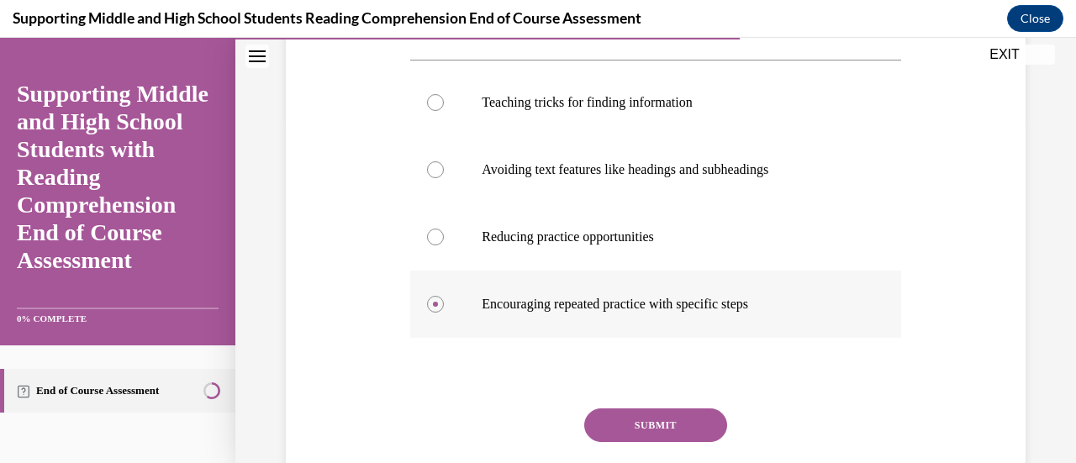
scroll to position [353, 0]
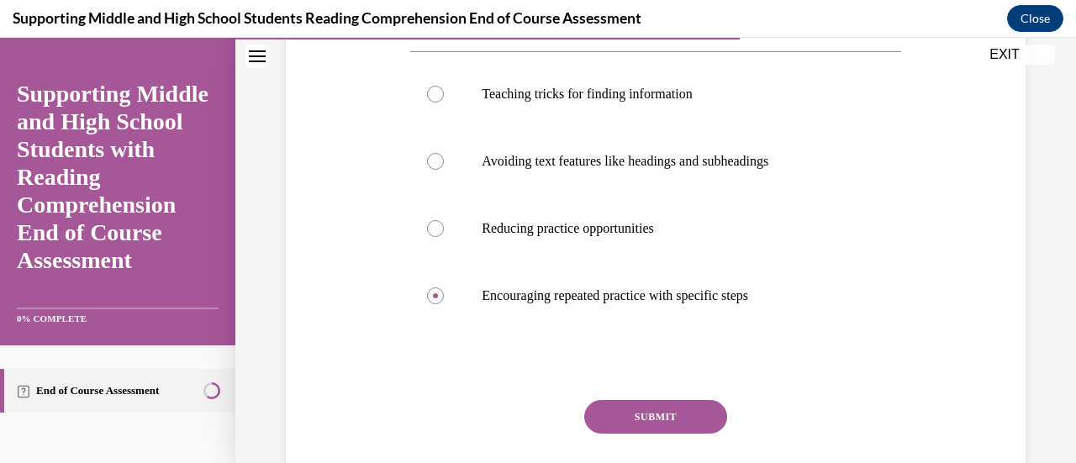
click at [624, 416] on button "SUBMIT" at bounding box center [655, 417] width 143 height 34
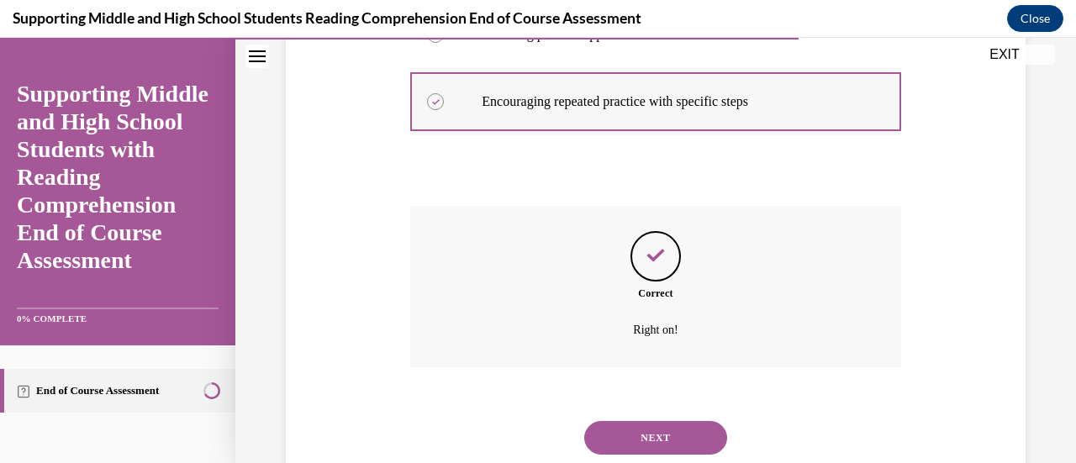
scroll to position [597, 0]
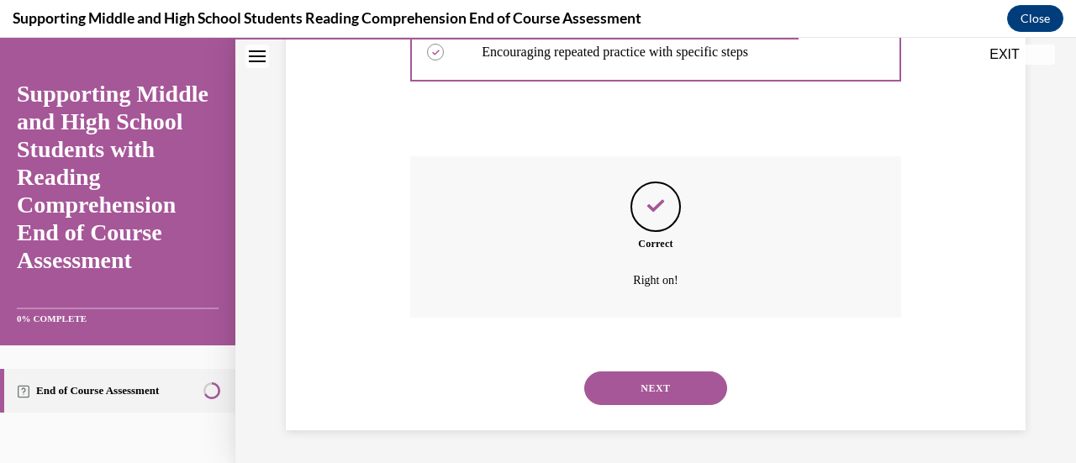
click at [632, 384] on button "NEXT" at bounding box center [655, 389] width 143 height 34
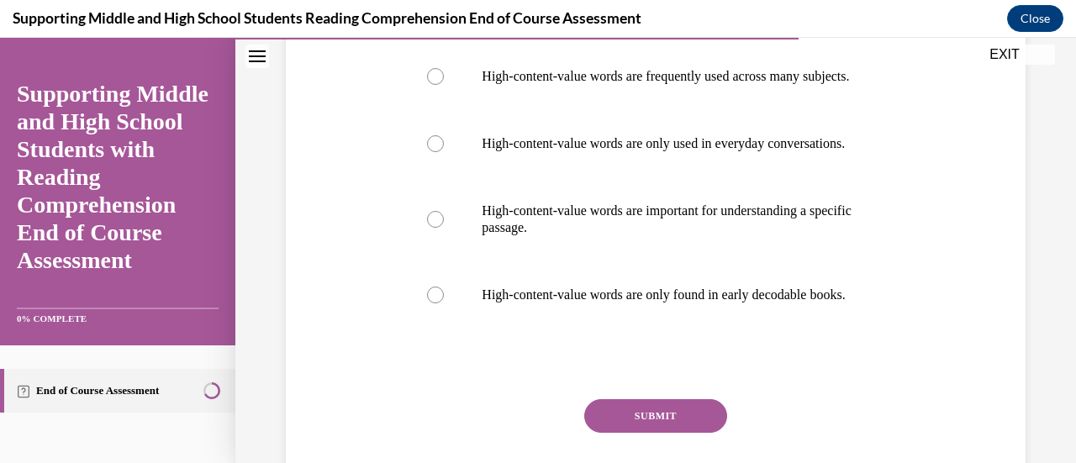
scroll to position [339, 0]
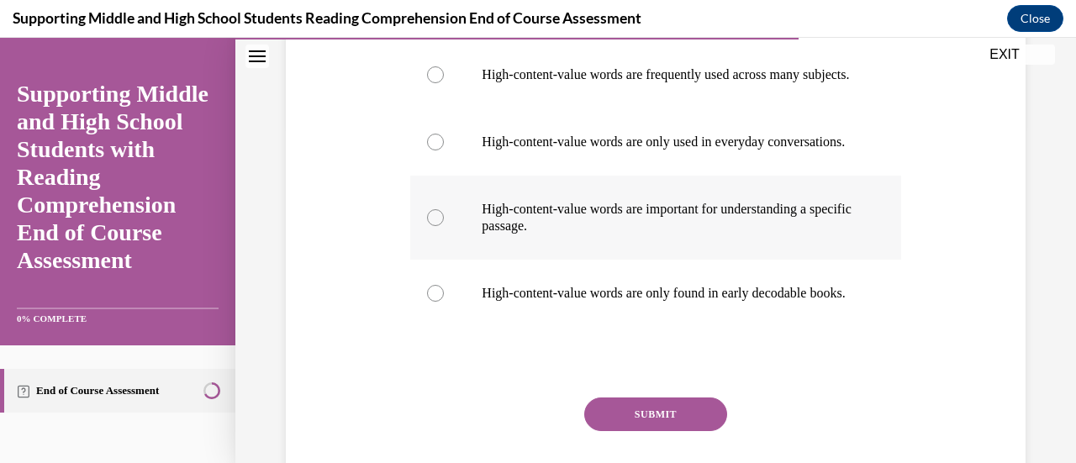
click at [568, 235] on p "High-content-value words are important for understanding a specific passage." at bounding box center [670, 218] width 377 height 34
click at [444, 226] on input "High-content-value words are important for understanding a specific passage." at bounding box center [435, 217] width 17 height 17
radio input "true"
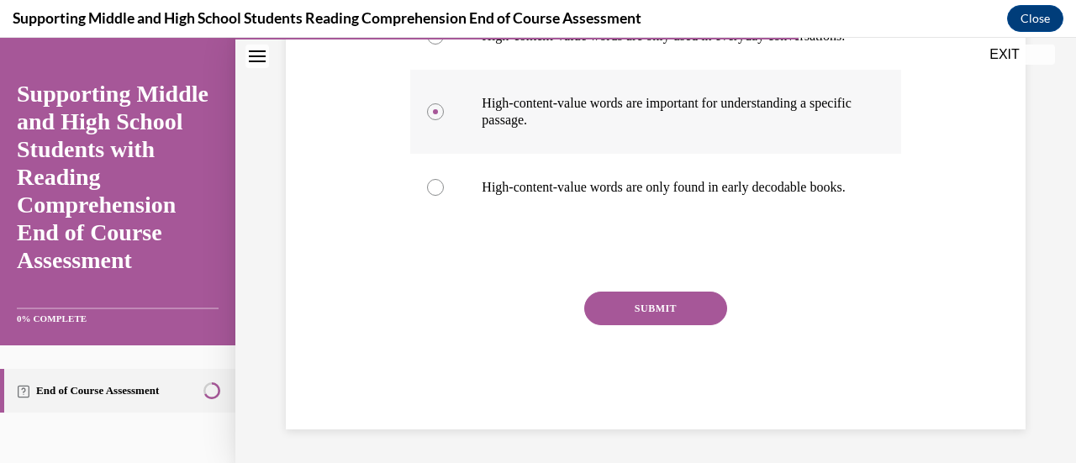
scroll to position [477, 0]
click at [616, 325] on button "SUBMIT" at bounding box center [655, 309] width 143 height 34
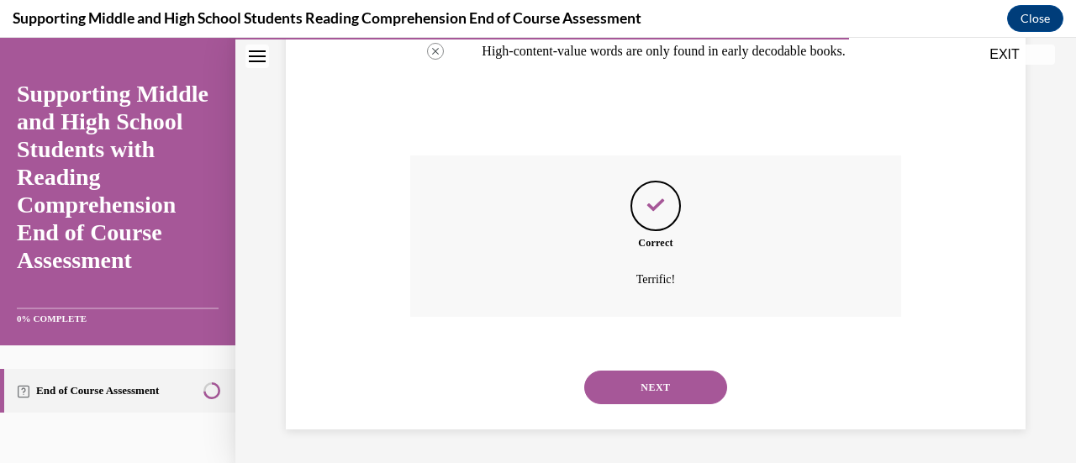
scroll to position [664, 0]
click at [620, 391] on button "NEXT" at bounding box center [655, 388] width 143 height 34
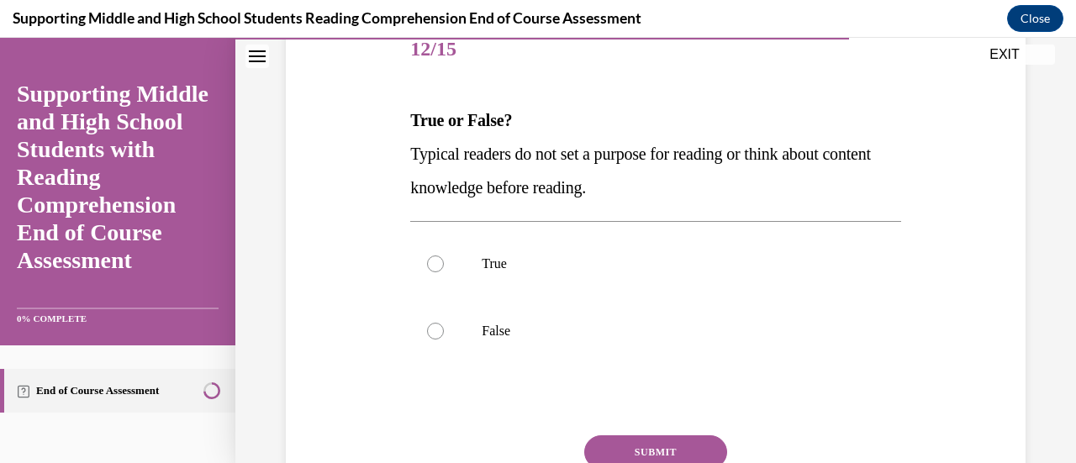
scroll to position [223, 0]
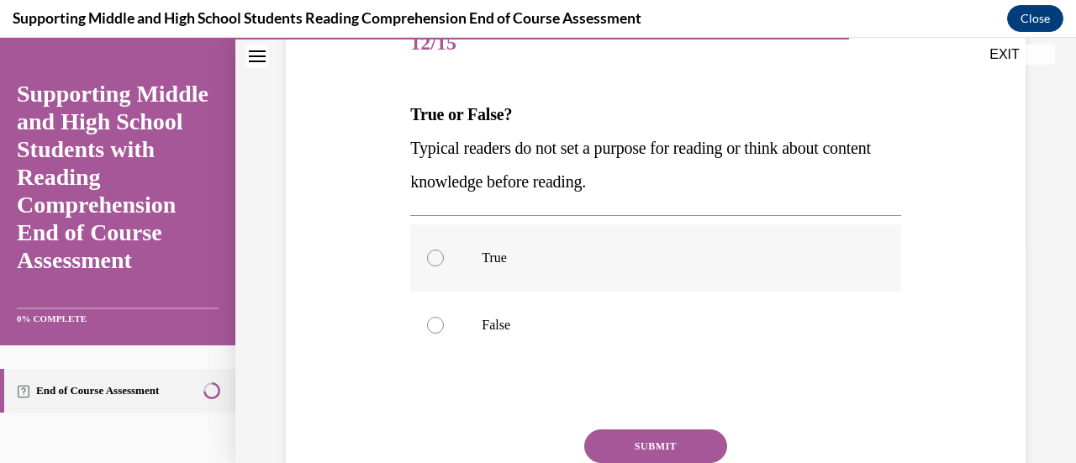
click at [520, 280] on label "True" at bounding box center [655, 258] width 490 height 67
click at [444, 267] on input "True" at bounding box center [435, 258] width 17 height 17
radio input "true"
click at [635, 436] on button "SUBMIT" at bounding box center [655, 447] width 143 height 34
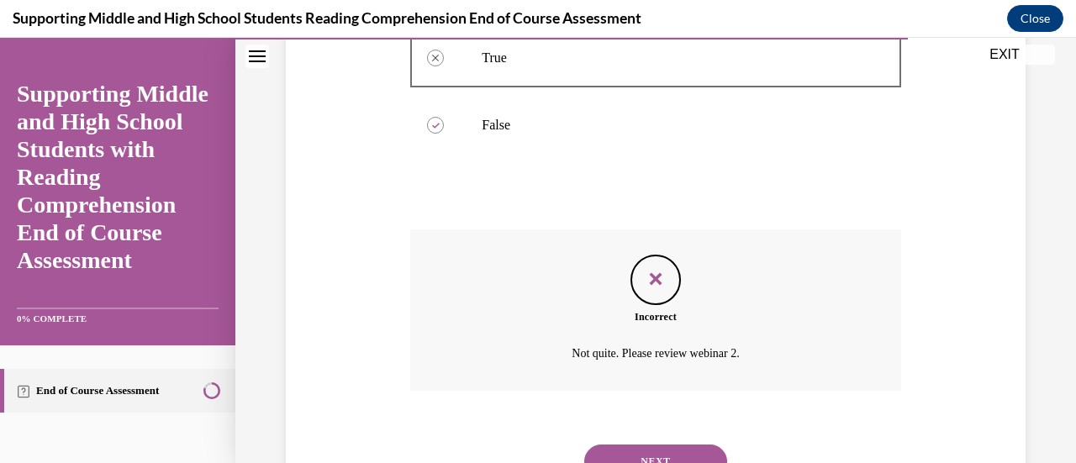
scroll to position [496, 0]
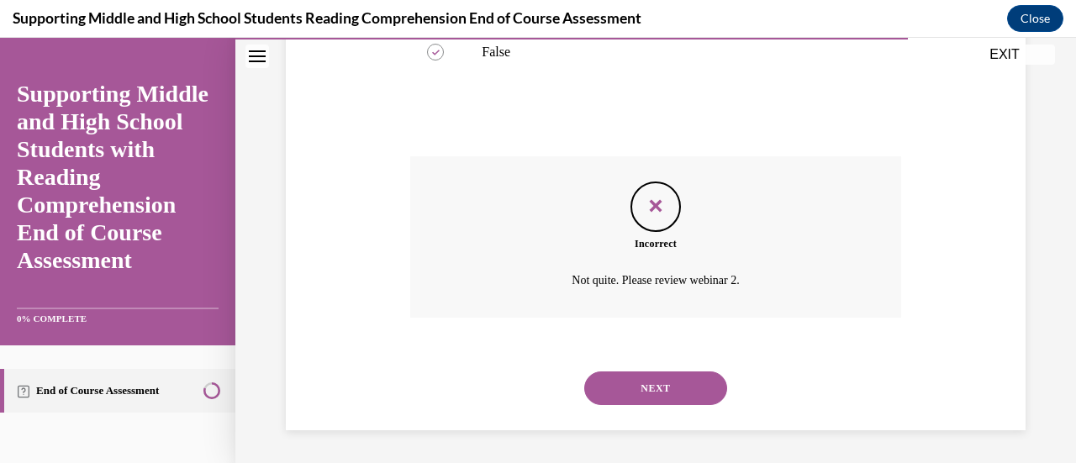
click at [630, 384] on button "NEXT" at bounding box center [655, 389] width 143 height 34
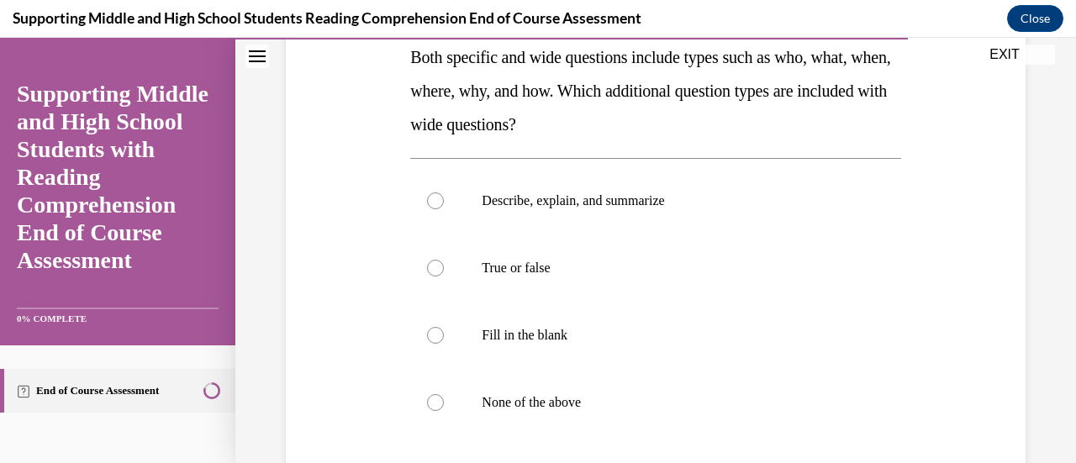
scroll to position [288, 0]
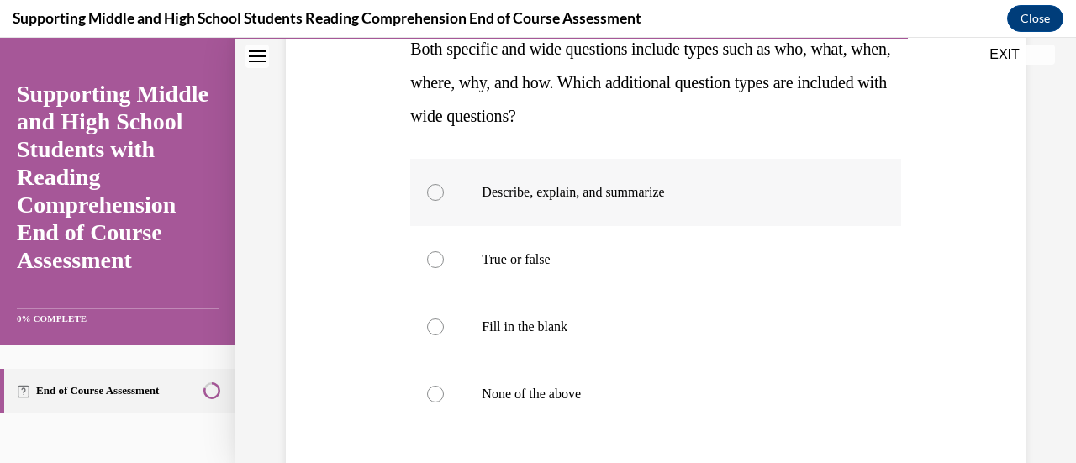
click at [603, 193] on p "Describe, explain, and summarize" at bounding box center [670, 192] width 377 height 17
click at [444, 193] on input "Describe, explain, and summarize" at bounding box center [435, 192] width 17 height 17
radio input "true"
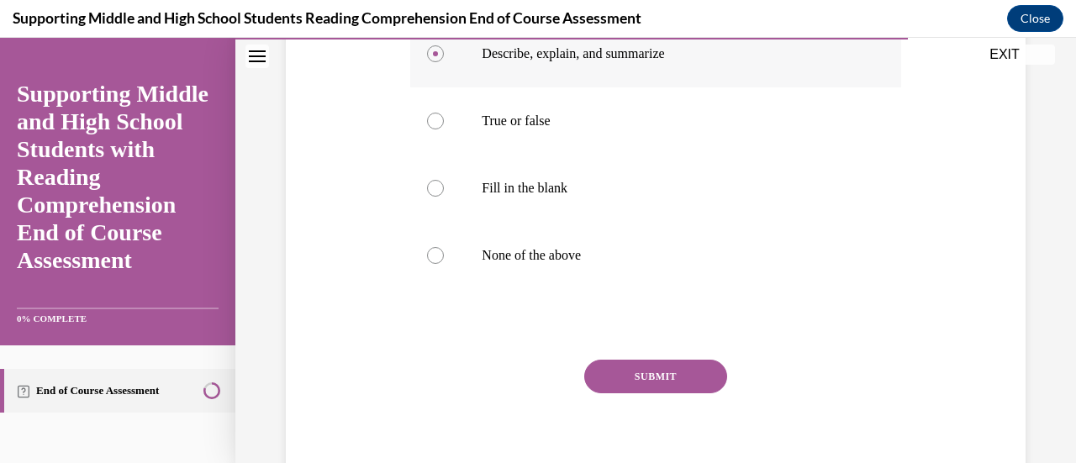
scroll to position [428, 0]
click at [621, 374] on button "SUBMIT" at bounding box center [655, 376] width 143 height 34
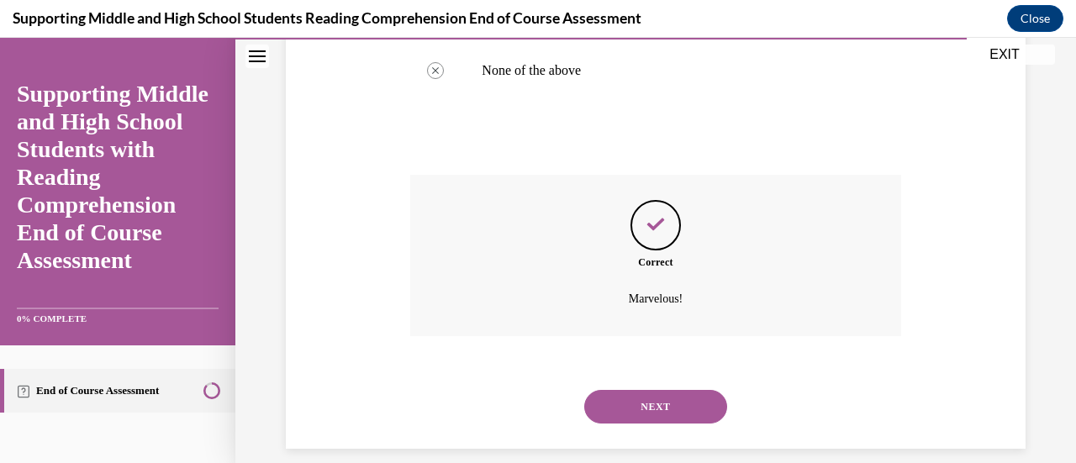
scroll to position [631, 0]
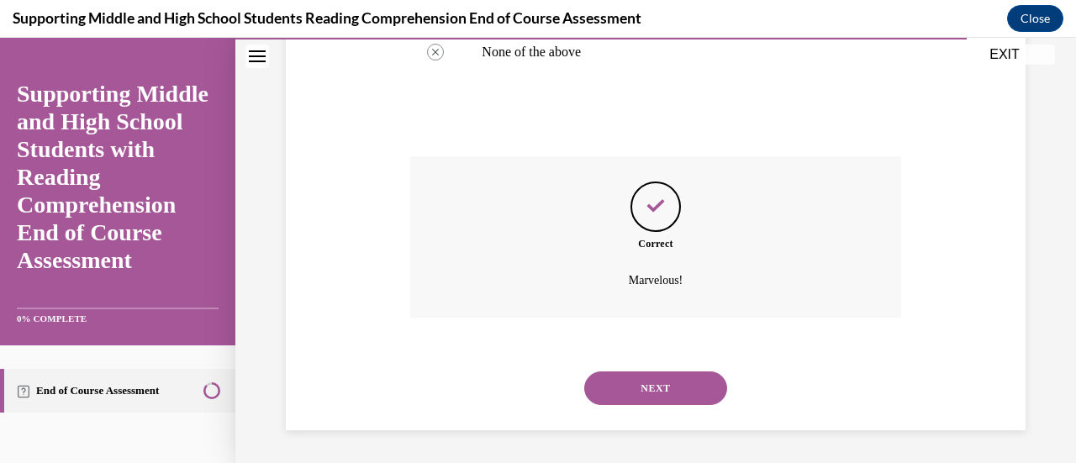
click at [631, 393] on button "NEXT" at bounding box center [655, 389] width 143 height 34
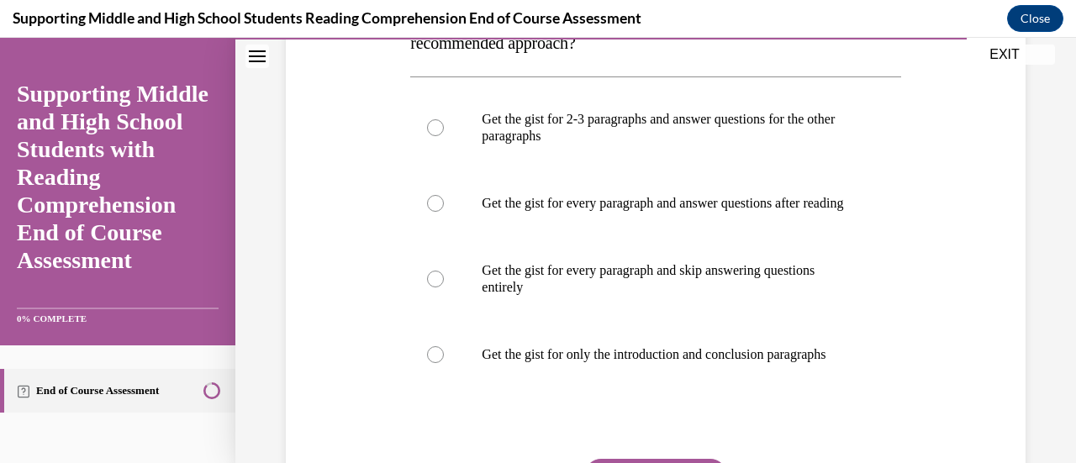
scroll to position [329, 0]
click at [656, 236] on label "Get the gist for every paragraph and answer questions after reading" at bounding box center [655, 202] width 490 height 67
click at [444, 211] on input "Get the gist for every paragraph and answer questions after reading" at bounding box center [435, 202] width 17 height 17
radio input "true"
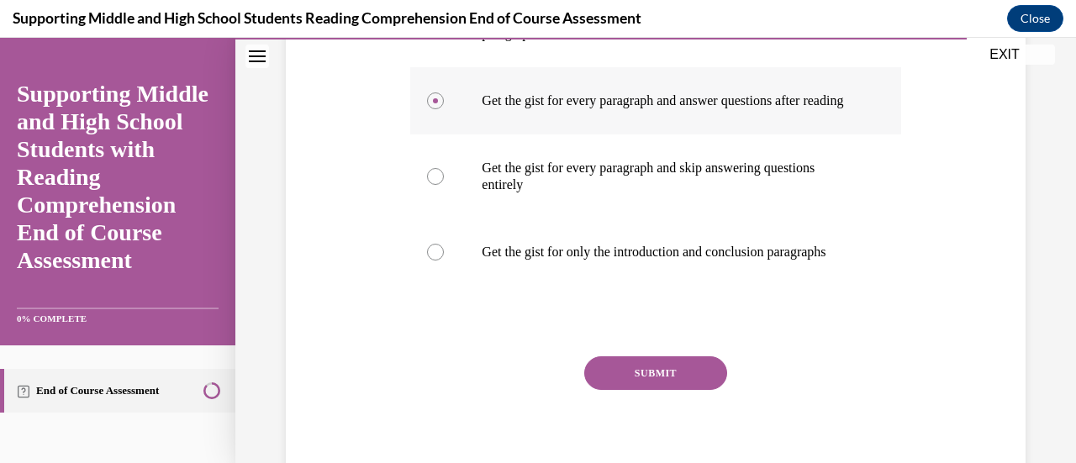
scroll to position [442, 0]
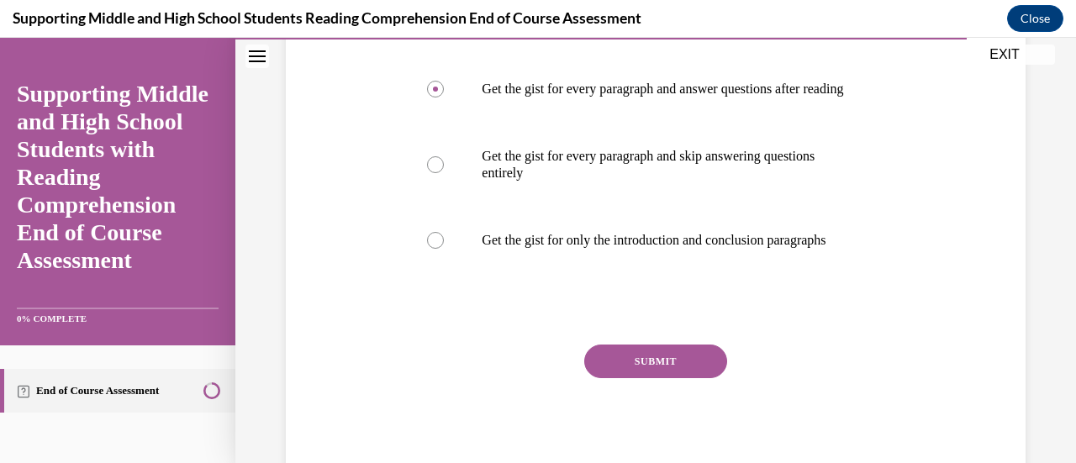
click at [621, 378] on button "SUBMIT" at bounding box center [655, 362] width 143 height 34
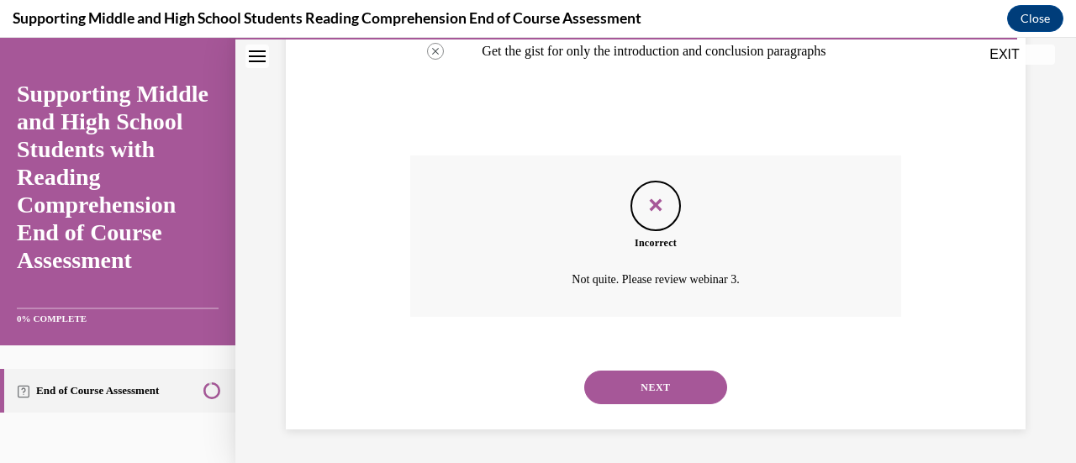
click at [636, 385] on button "NEXT" at bounding box center [655, 388] width 143 height 34
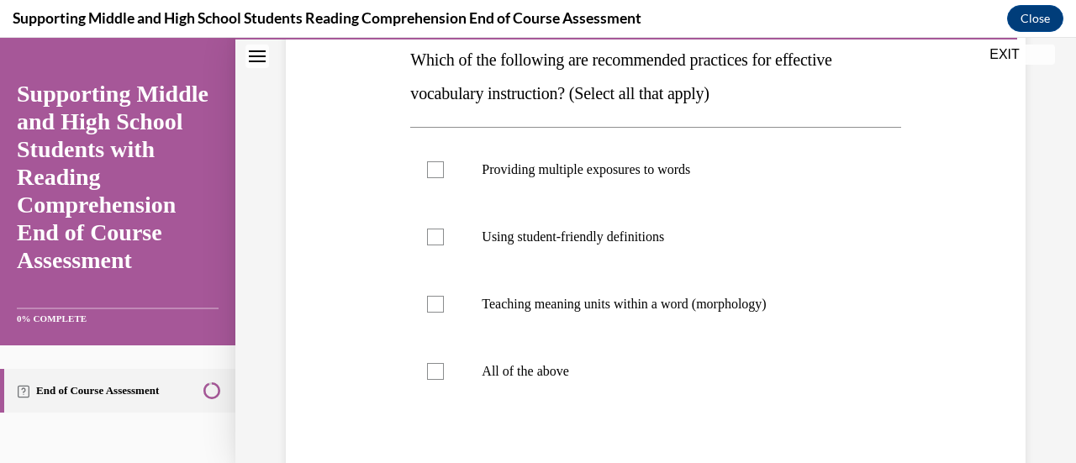
scroll to position [288, 0]
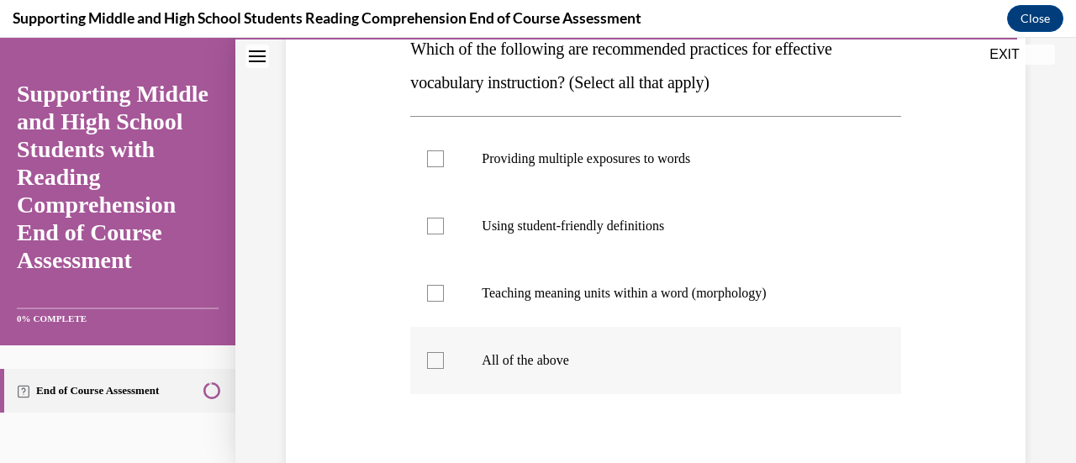
click at [615, 357] on p "All of the above" at bounding box center [670, 360] width 377 height 17
click at [444, 357] on input "All of the above" at bounding box center [435, 360] width 17 height 17
checkbox input "true"
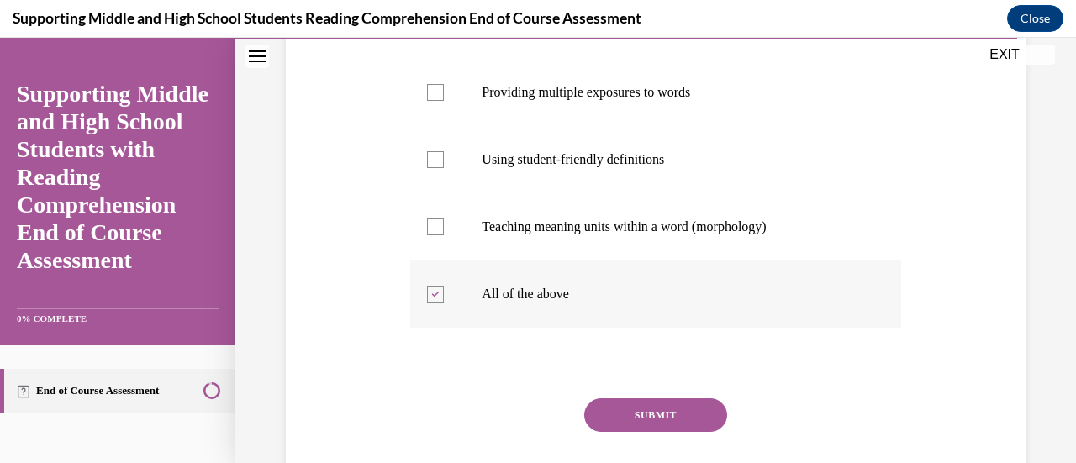
scroll to position [410, 0]
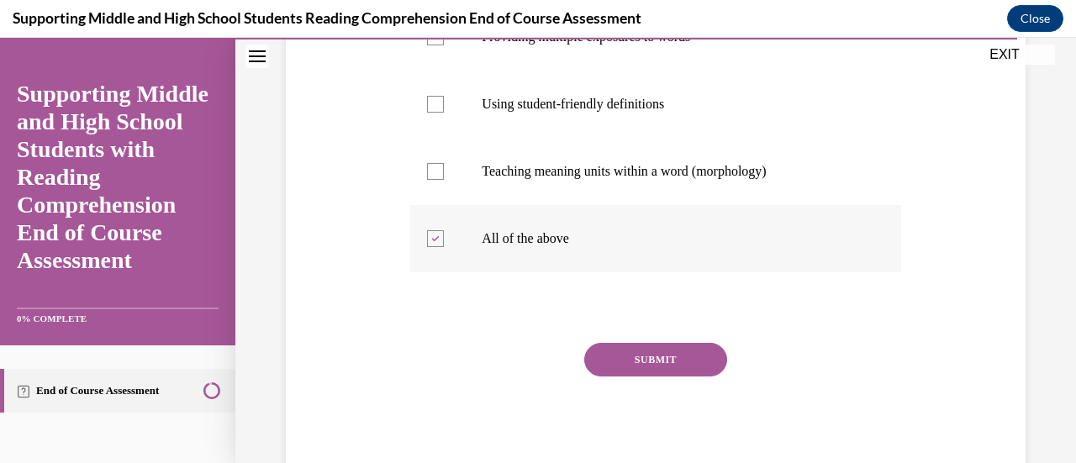
click at [615, 357] on button "SUBMIT" at bounding box center [655, 360] width 143 height 34
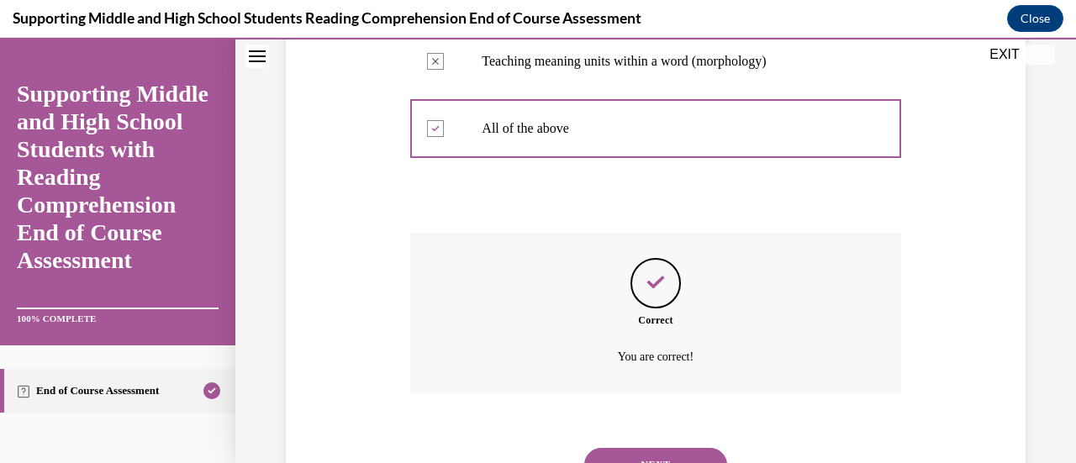
scroll to position [597, 0]
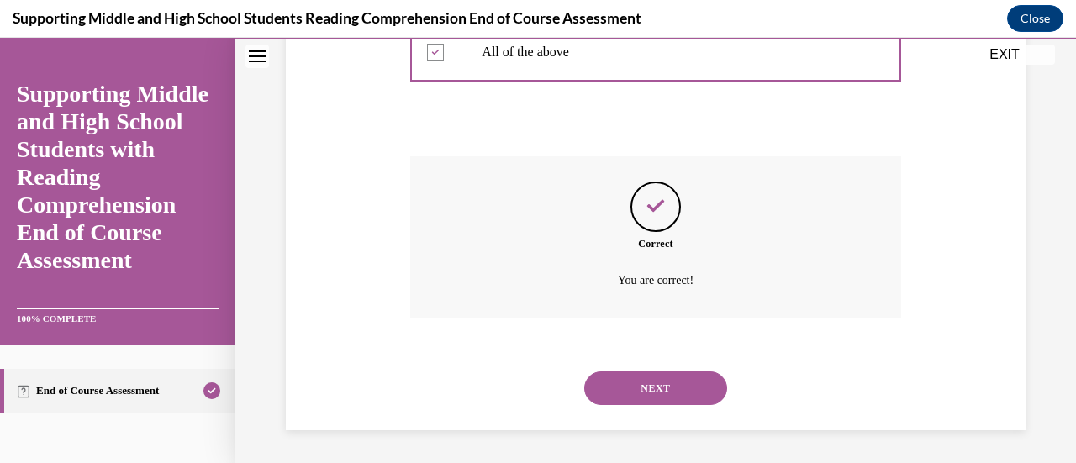
click at [621, 392] on button "NEXT" at bounding box center [655, 389] width 143 height 34
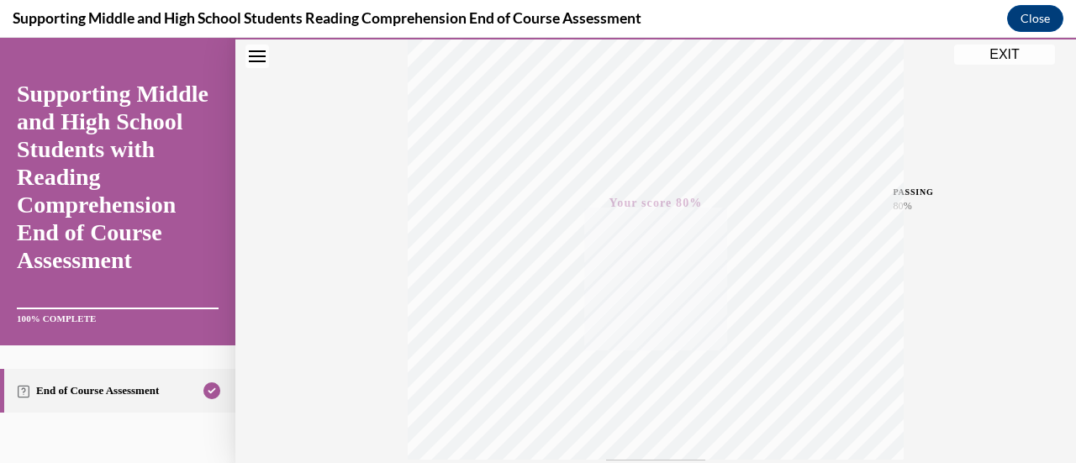
scroll to position [436, 0]
click at [1001, 54] on button "EXIT" at bounding box center [1004, 55] width 101 height 20
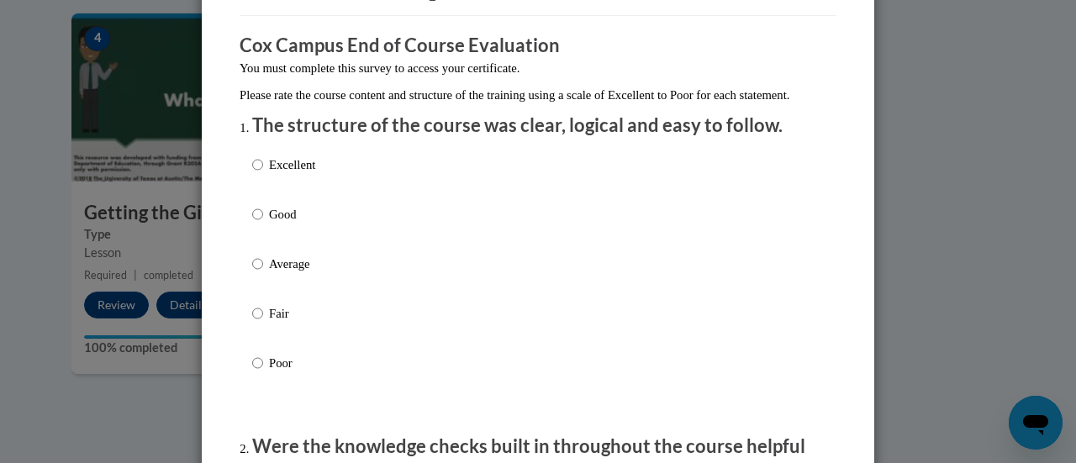
scroll to position [124, 0]
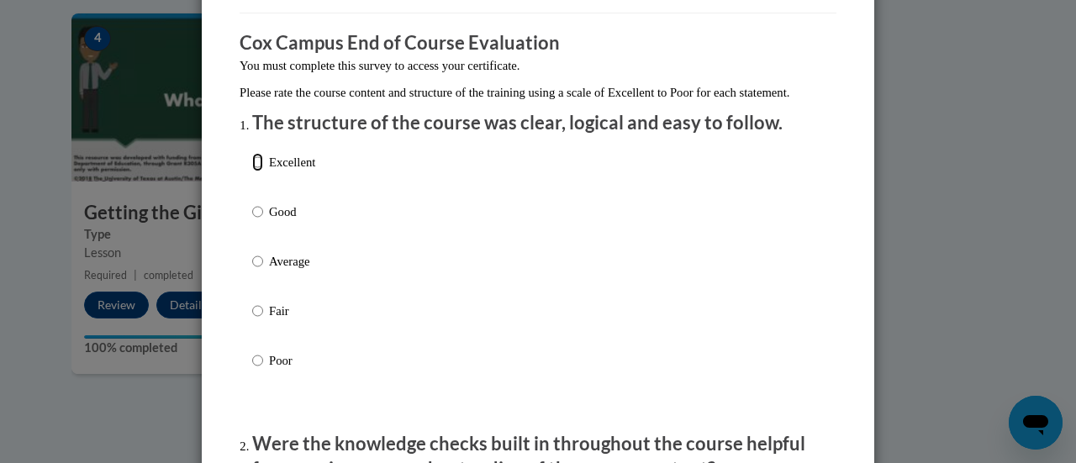
click at [252, 172] on input "Excellent" at bounding box center [257, 162] width 11 height 18
radio input "true"
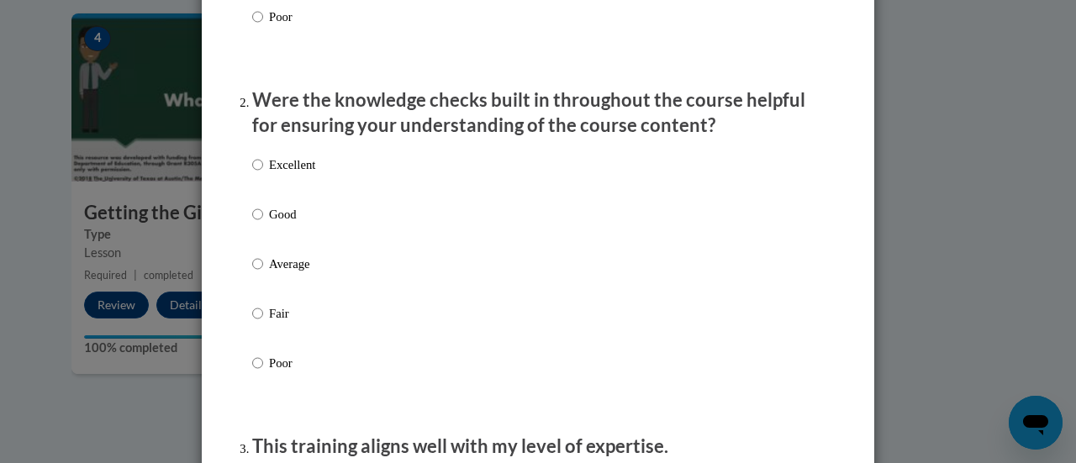
scroll to position [473, 0]
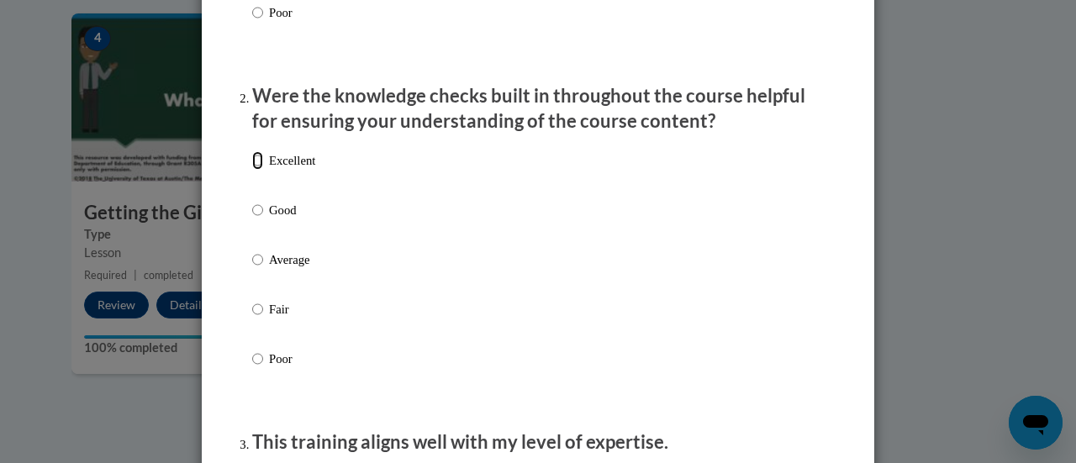
click at [252, 170] on input "Excellent" at bounding box center [257, 160] width 11 height 18
radio input "true"
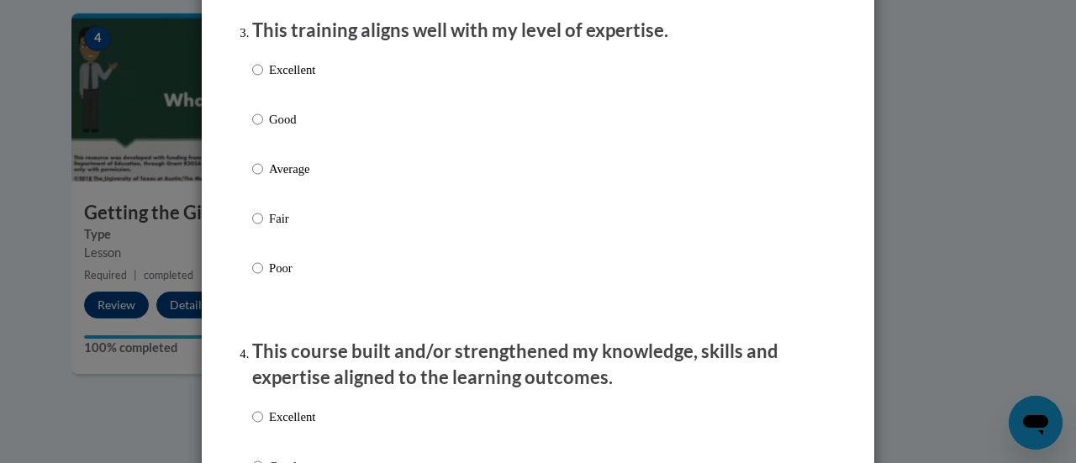
scroll to position [885, 0]
click at [252, 78] on input "Excellent" at bounding box center [257, 69] width 11 height 18
radio input "true"
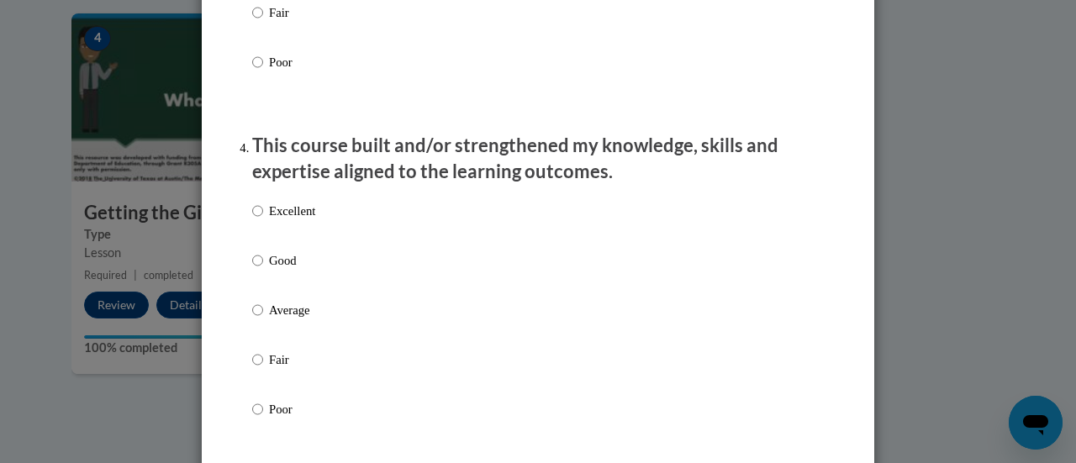
scroll to position [1109, 0]
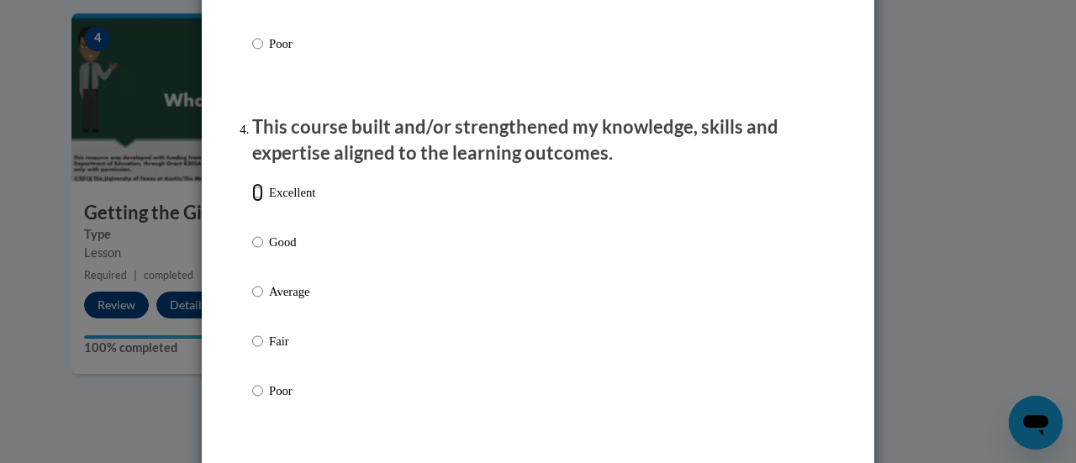
click at [252, 202] on input "Excellent" at bounding box center [257, 192] width 11 height 18
radio input "true"
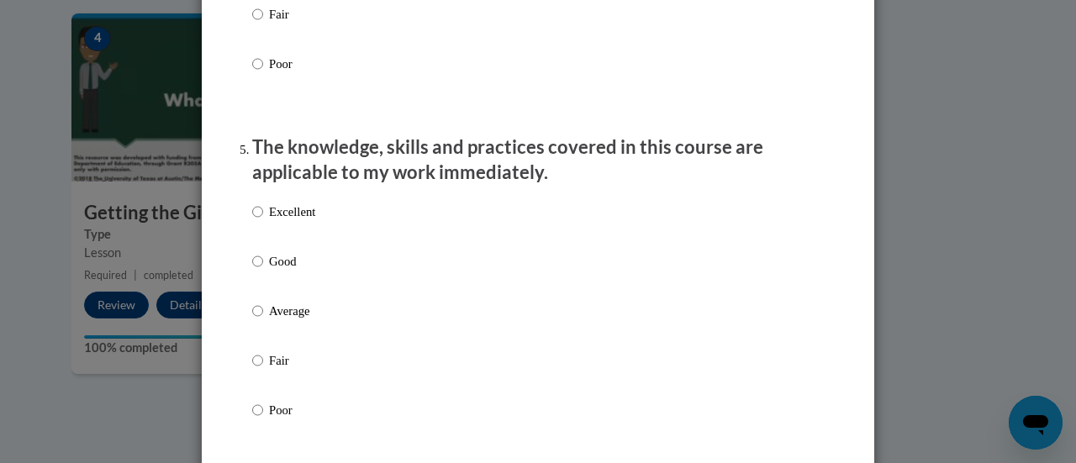
scroll to position [1437, 0]
click at [252, 220] on input "Excellent" at bounding box center [257, 211] width 11 height 18
radio input "true"
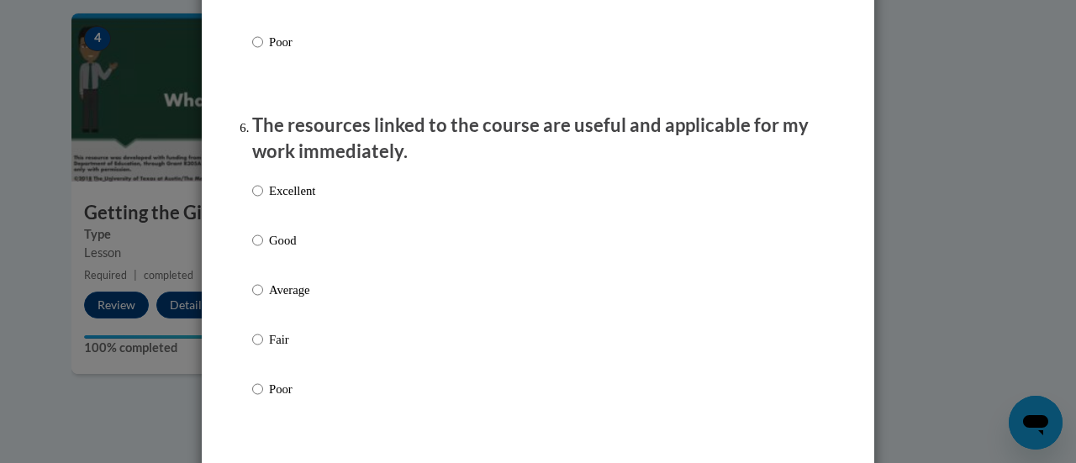
scroll to position [1819, 0]
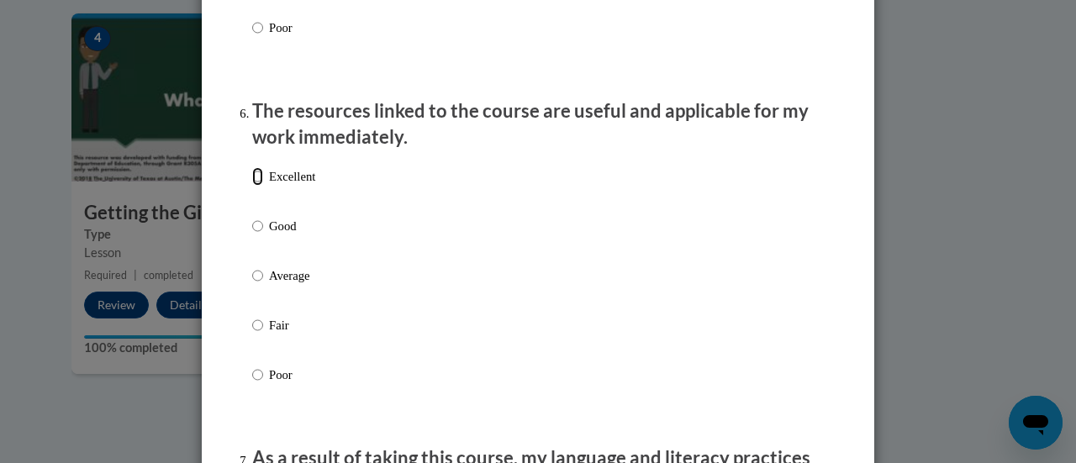
click at [252, 186] on input "Excellent" at bounding box center [257, 176] width 11 height 18
radio input "true"
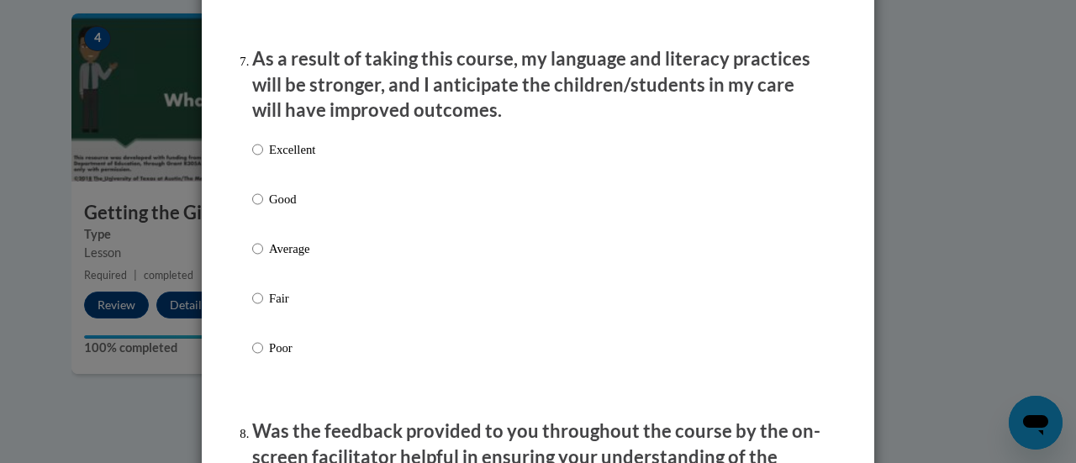
scroll to position [2222, 0]
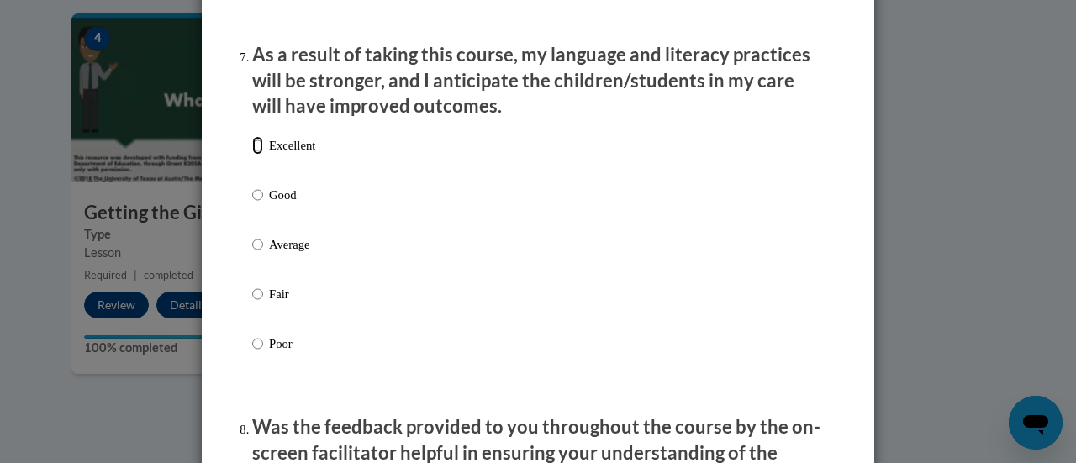
click at [252, 155] on input "Excellent" at bounding box center [257, 145] width 11 height 18
radio input "true"
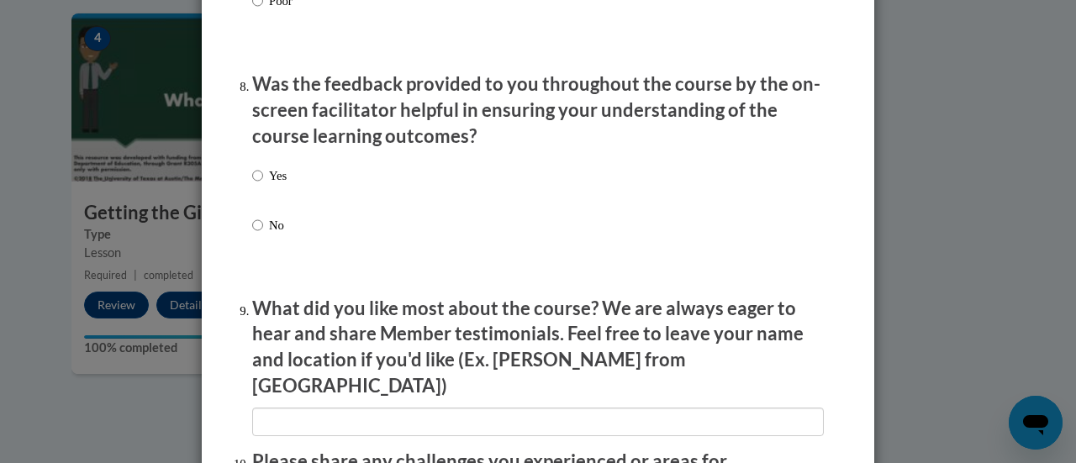
scroll to position [2569, 0]
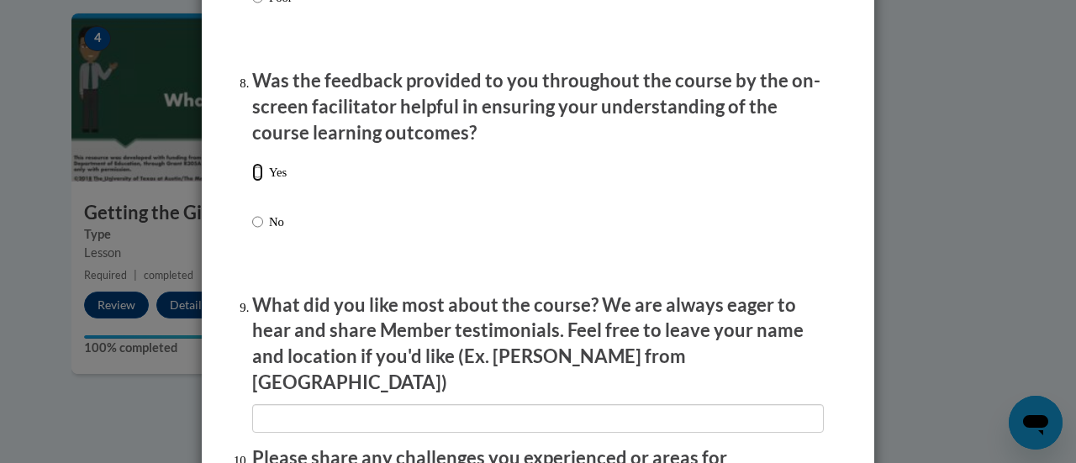
click at [252, 182] on input "Yes" at bounding box center [257, 172] width 11 height 18
radio input "true"
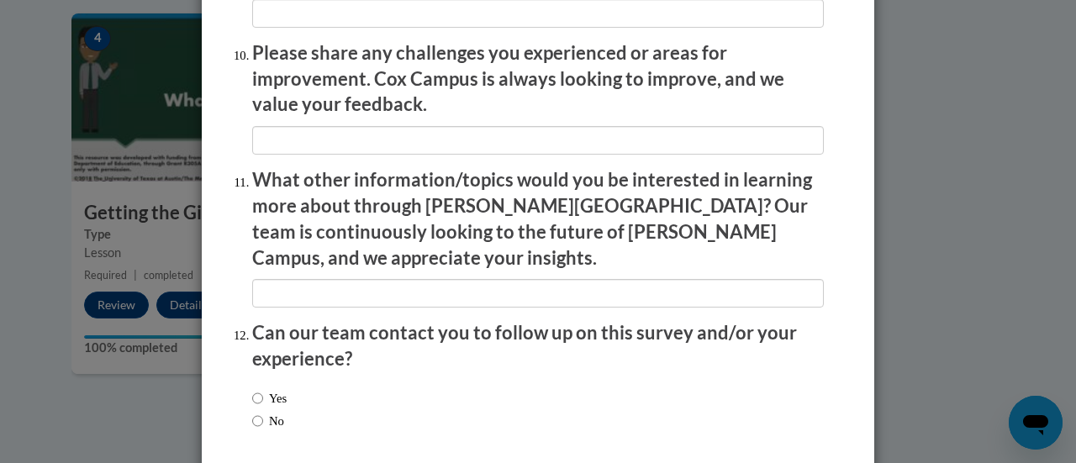
scroll to position [3033, 0]
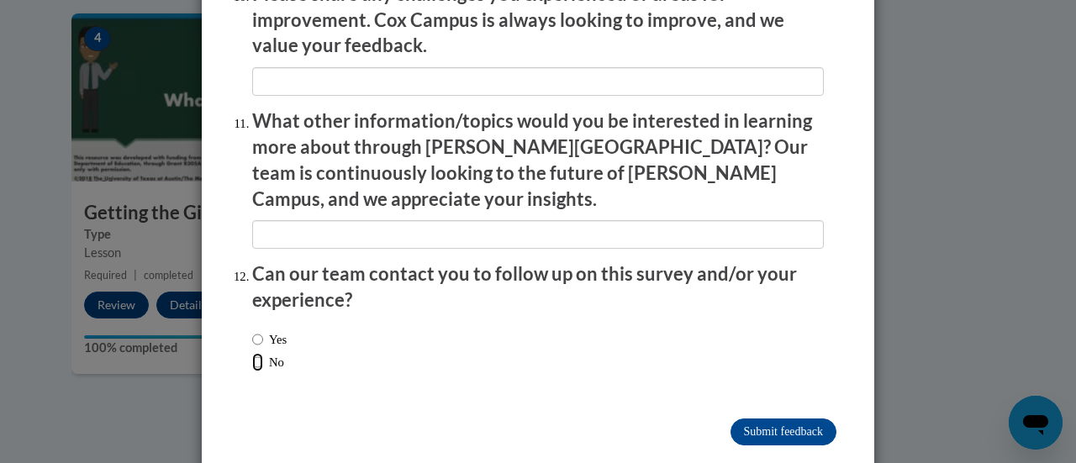
click at [252, 353] on input "No" at bounding box center [257, 362] width 11 height 18
radio input "true"
click at [752, 419] on input "Submit feedback" at bounding box center [784, 432] width 106 height 27
